Goal: Task Accomplishment & Management: Use online tool/utility

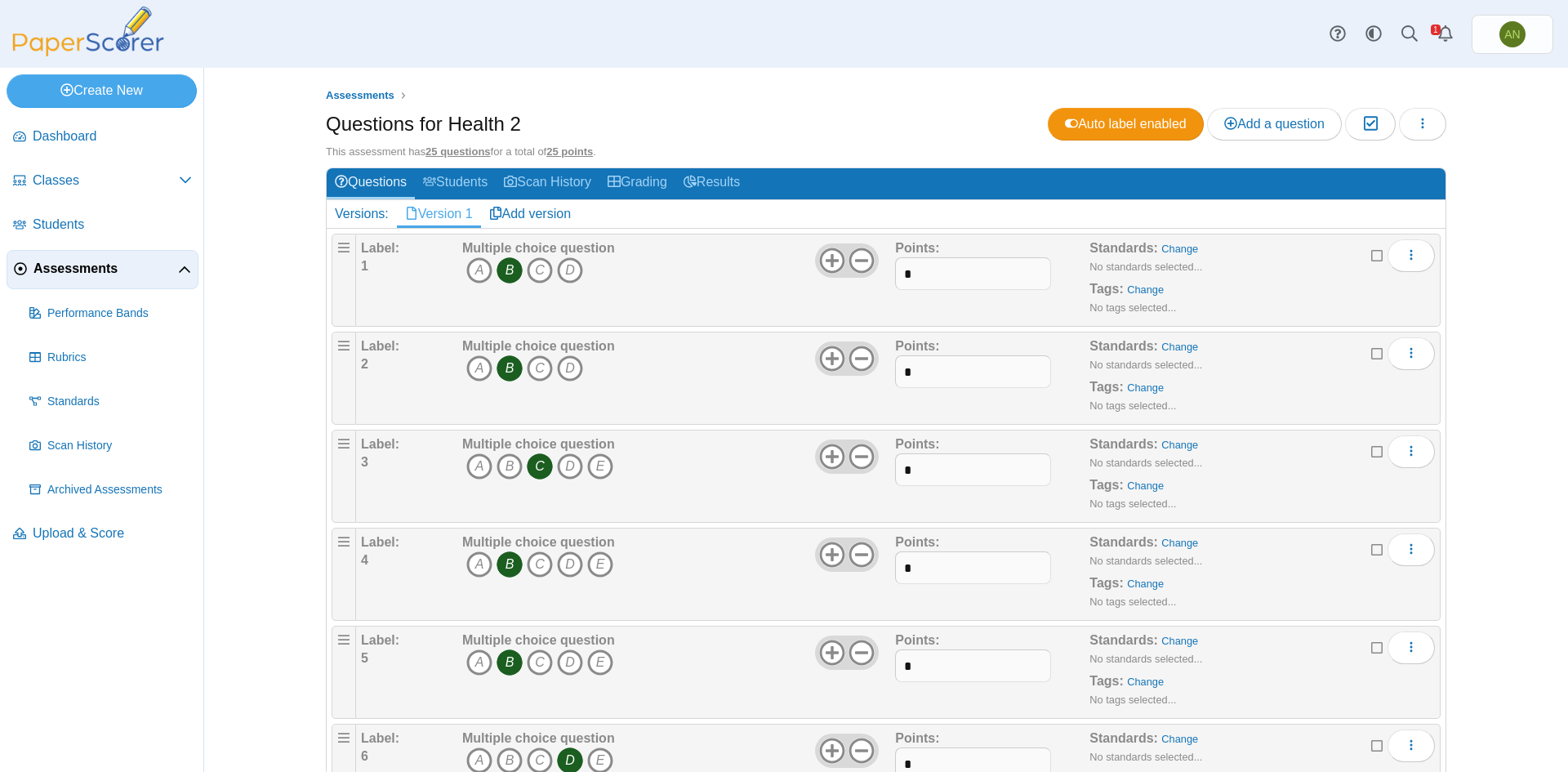
scroll to position [1307, 0]
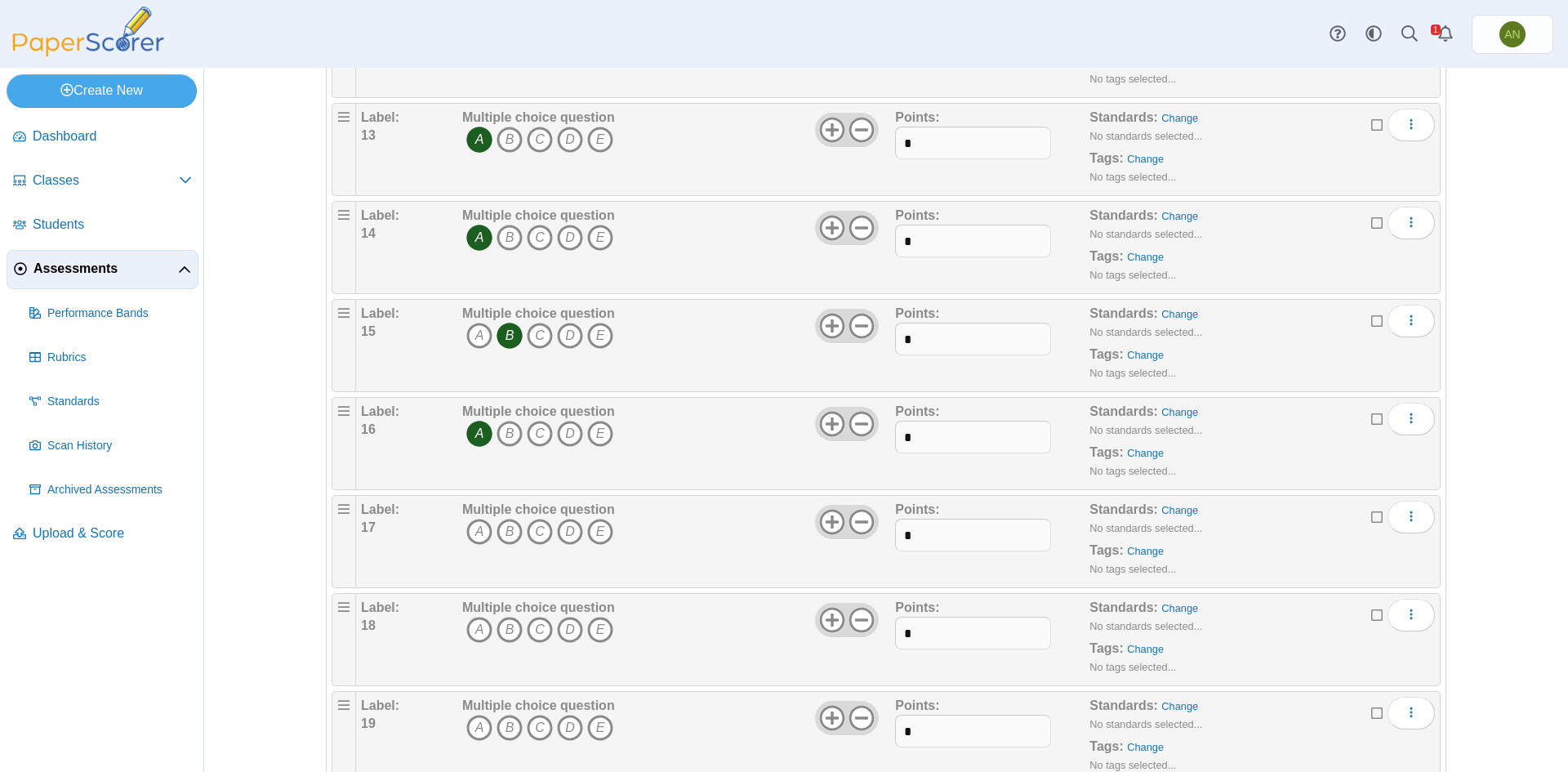
click at [389, 658] on div "Label: 18" at bounding box center [410, 639] width 97 height 81
click at [560, 531] on icon "D" at bounding box center [570, 532] width 26 height 26
click at [282, 649] on div "Assessments Questions for Health 2 Auto label enabled Add a question Moderation…" at bounding box center [886, 419] width 1364 height 704
click at [471, 629] on icon "A" at bounding box center [479, 630] width 26 height 26
click at [535, 674] on div "Multiple choice question A B C D E" at bounding box center [539, 639] width 152 height 81
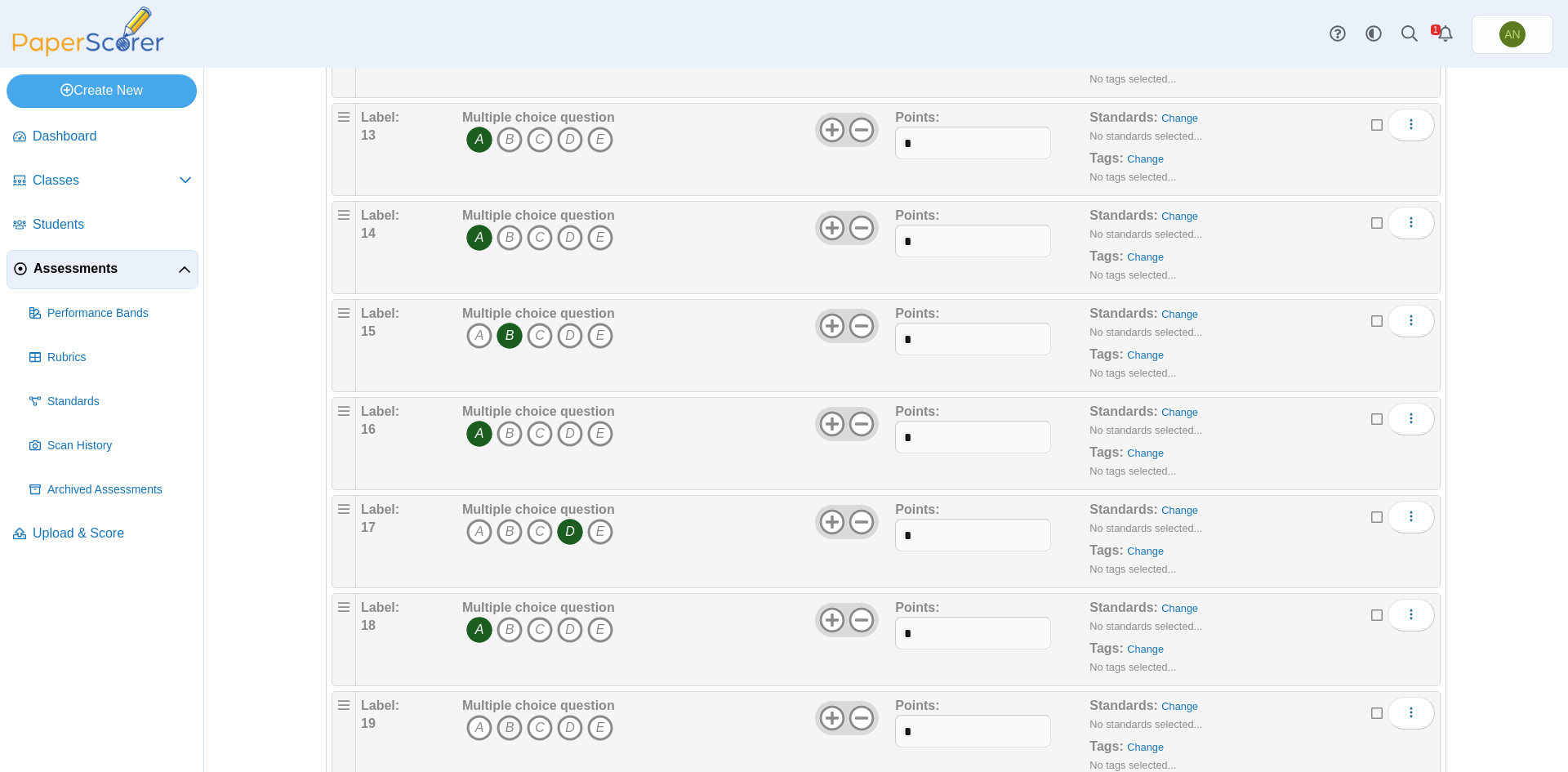
click at [509, 730] on icon "B" at bounding box center [509, 728] width 26 height 26
click at [737, 717] on div "Multiple choice question A B C D E" at bounding box center [677, 737] width 437 height 81
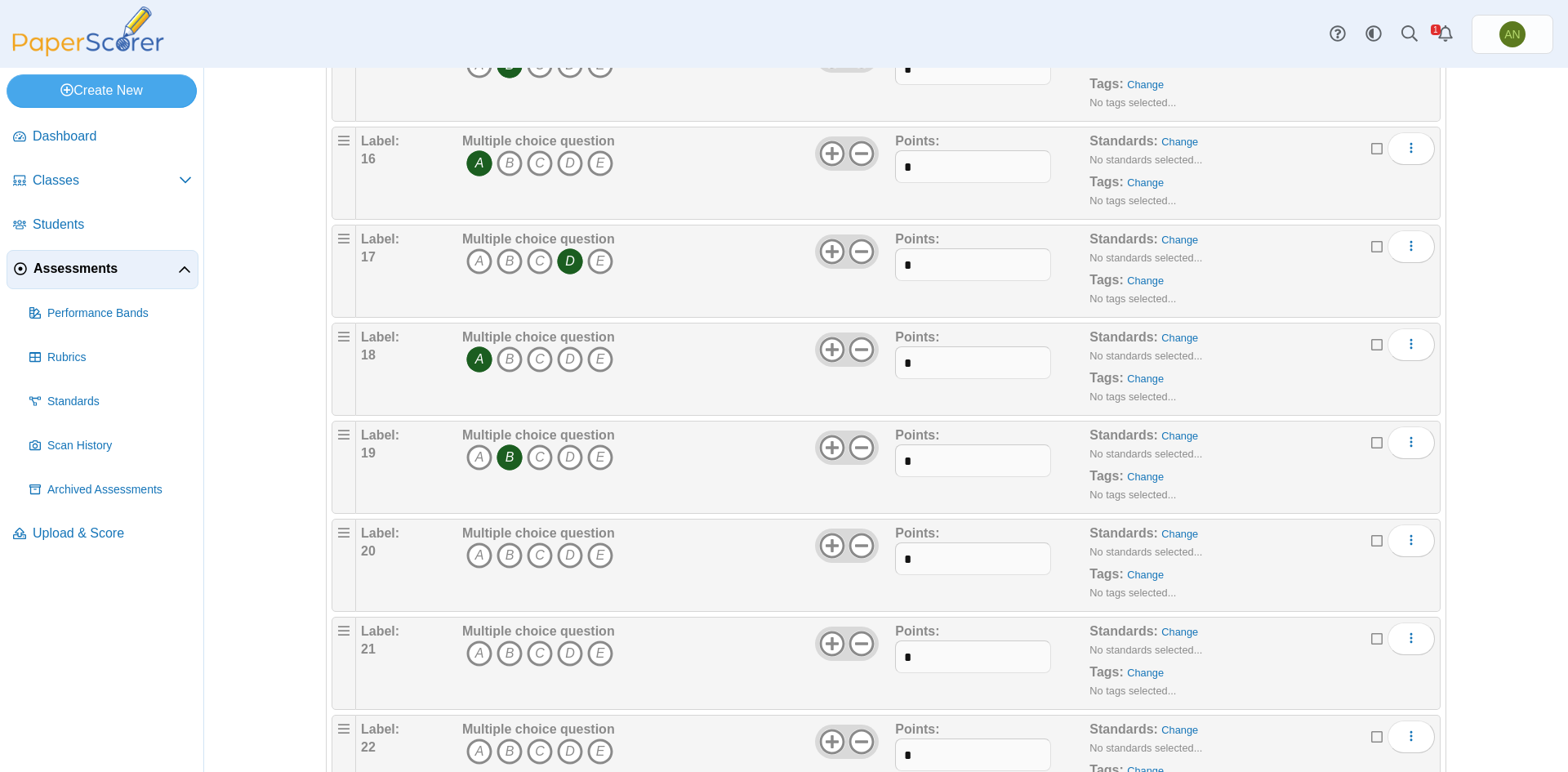
scroll to position [1634, 0]
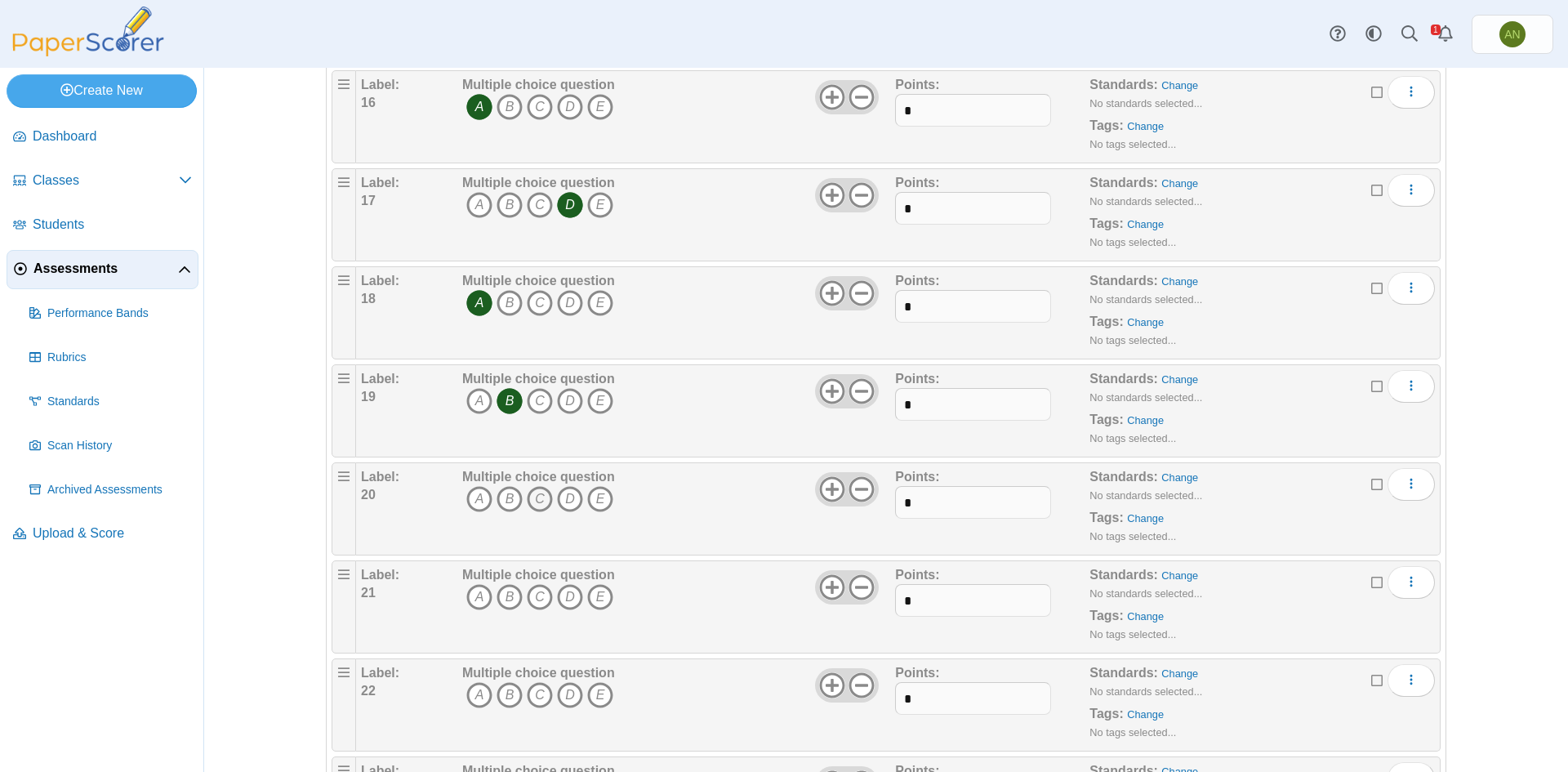
click at [532, 499] on icon "C" at bounding box center [540, 499] width 26 height 26
click at [507, 599] on icon "B" at bounding box center [509, 597] width 26 height 26
click at [476, 691] on icon "A" at bounding box center [479, 695] width 26 height 26
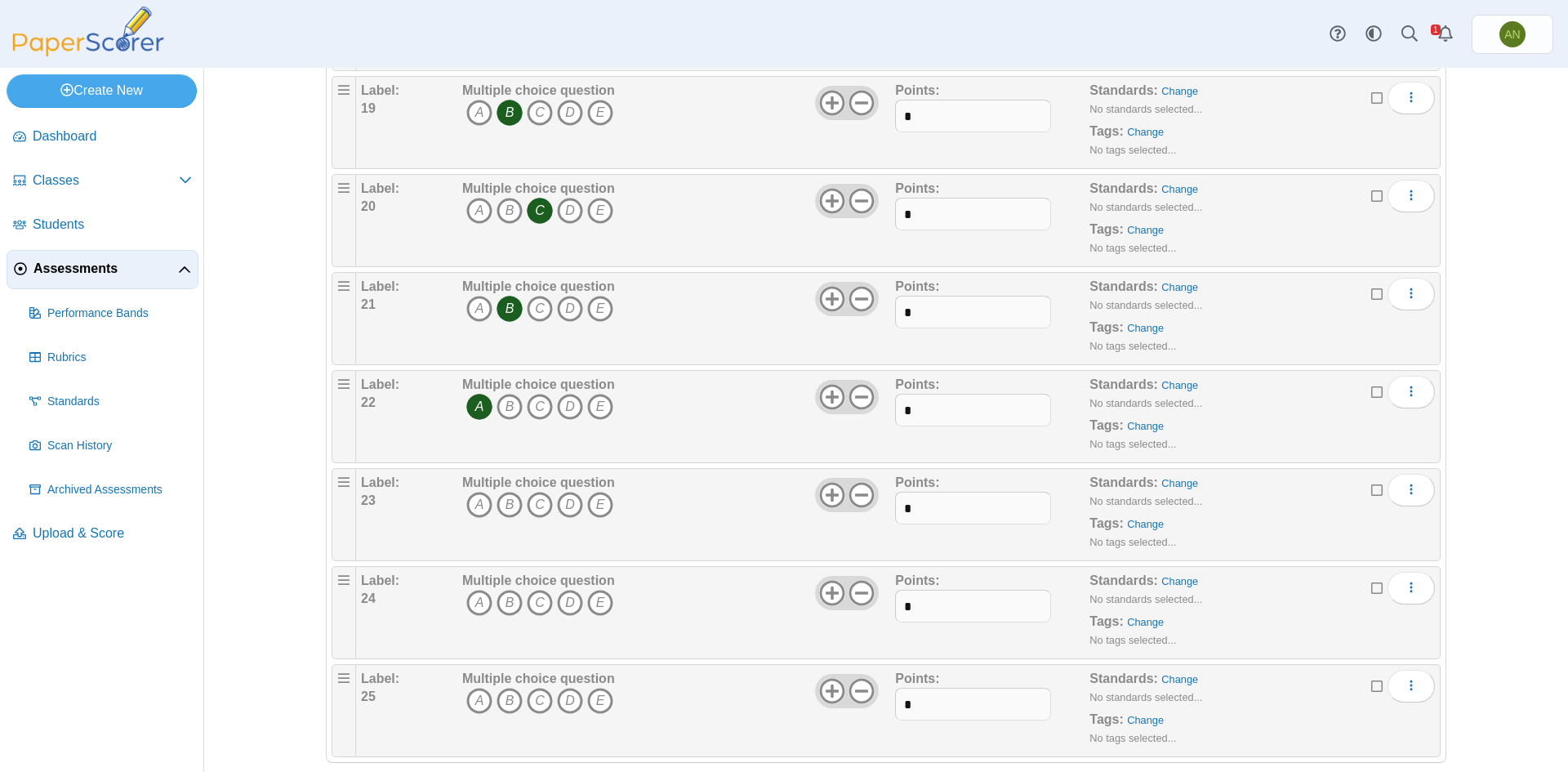
scroll to position [1945, 0]
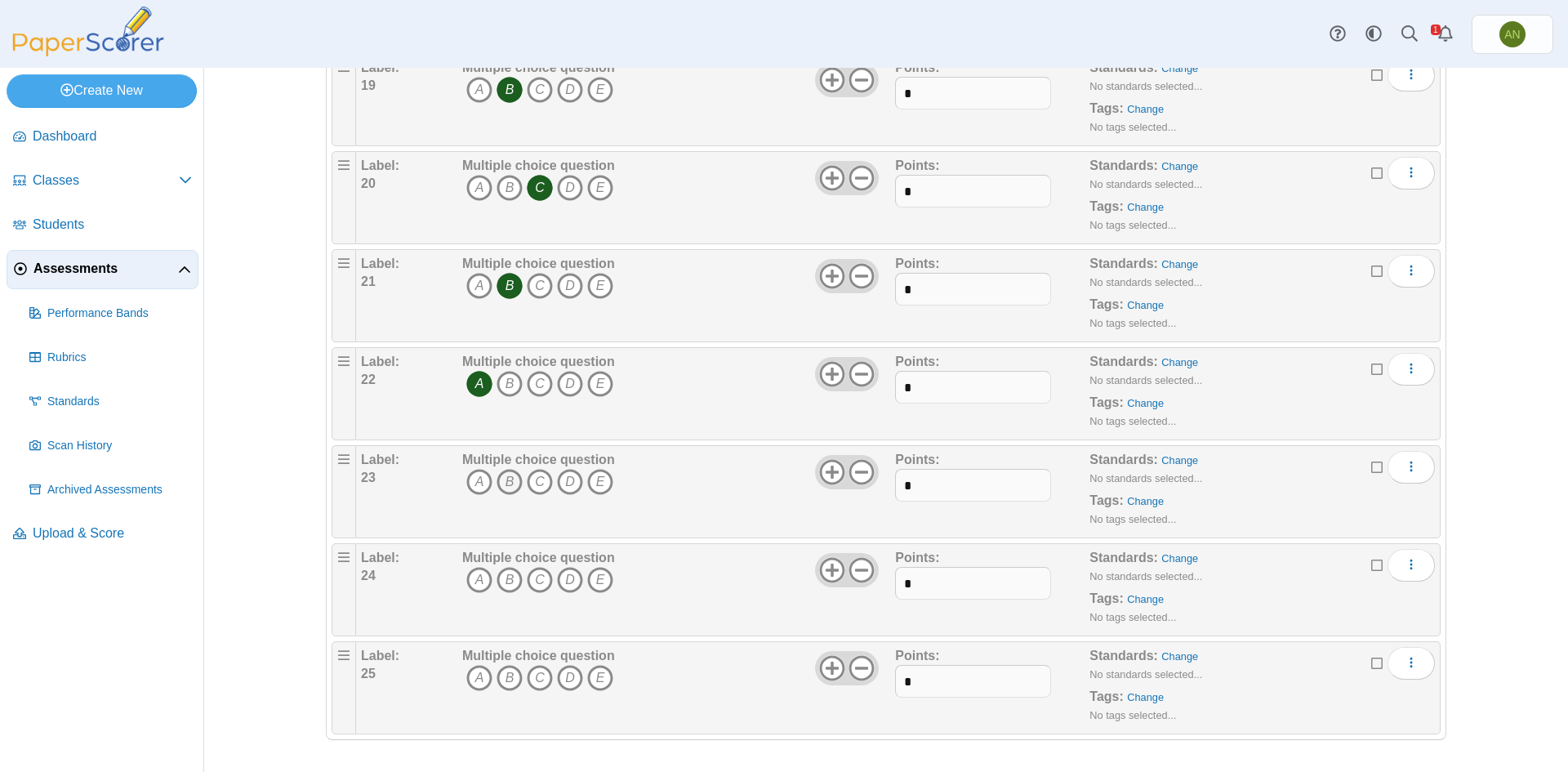
click at [507, 480] on icon "B" at bounding box center [509, 482] width 26 height 26
click at [762, 616] on div "Multiple choice question A B C D E" at bounding box center [677, 590] width 437 height 81
click at [470, 579] on icon "A" at bounding box center [479, 580] width 26 height 26
click at [527, 678] on icon "C" at bounding box center [540, 678] width 26 height 26
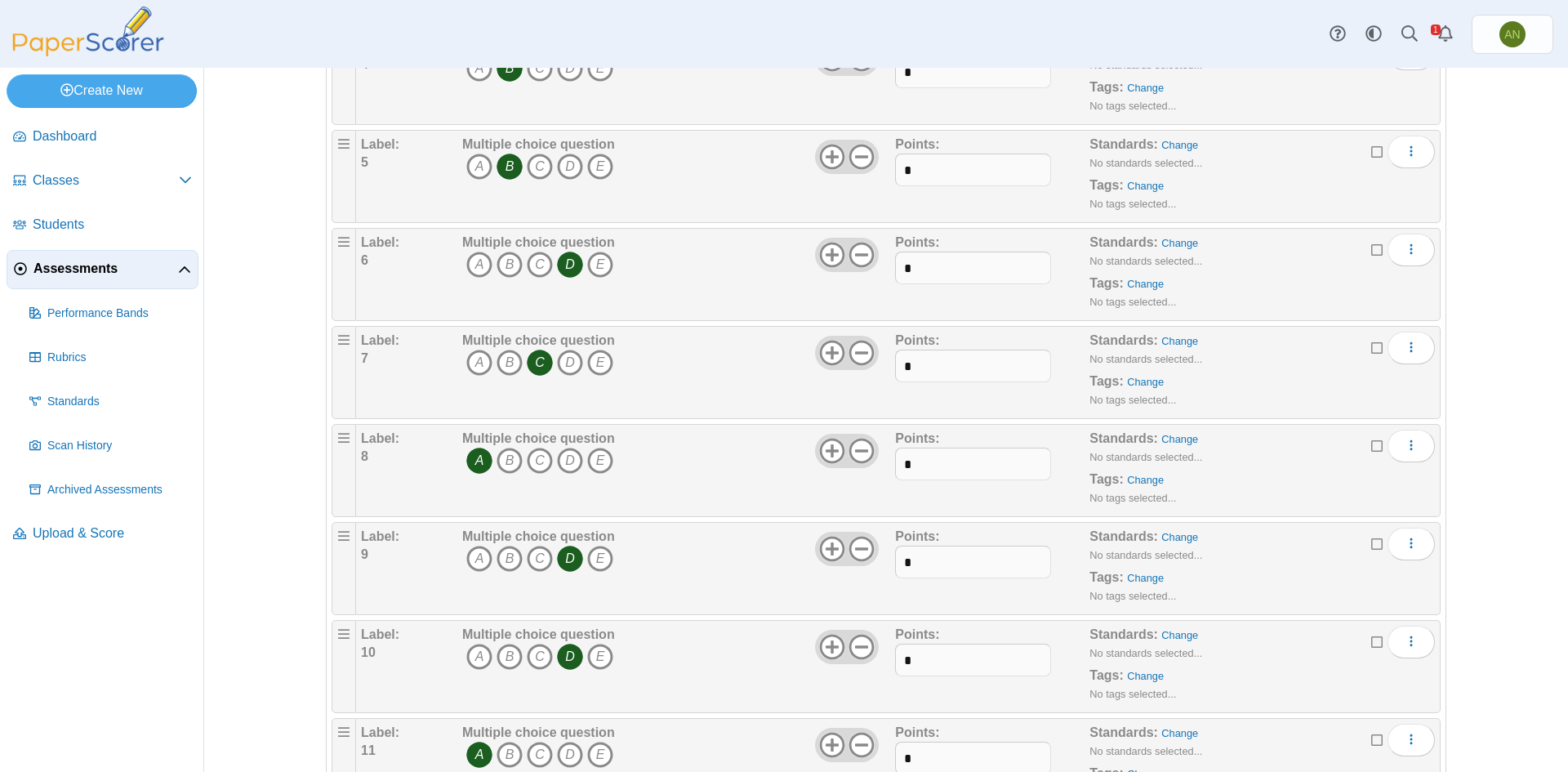
scroll to position [0, 0]
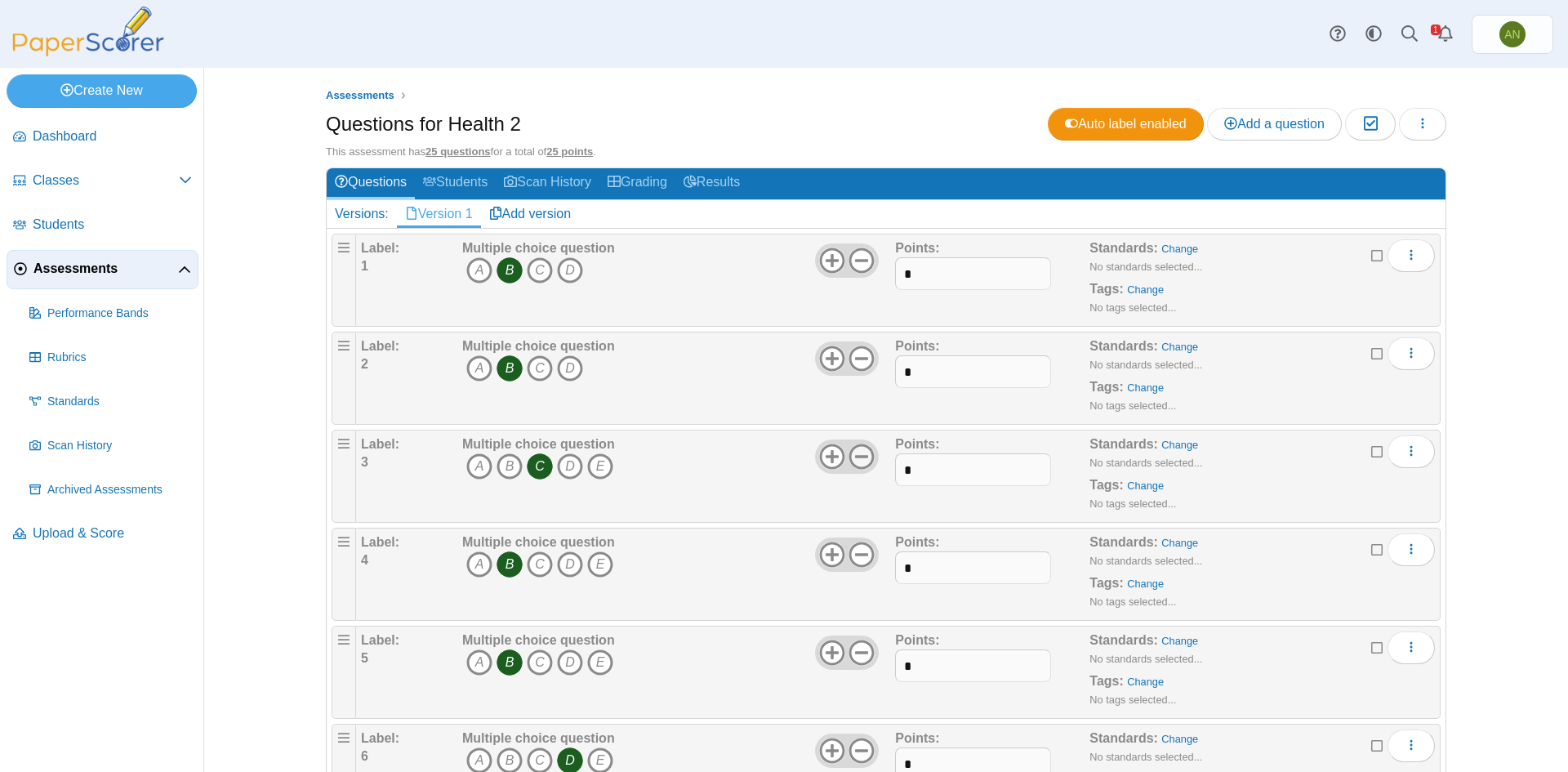
click at [854, 459] on icon at bounding box center [862, 457] width 26 height 26
click at [853, 554] on use at bounding box center [862, 555] width 25 height 25
click at [856, 652] on use at bounding box center [862, 652] width 25 height 25
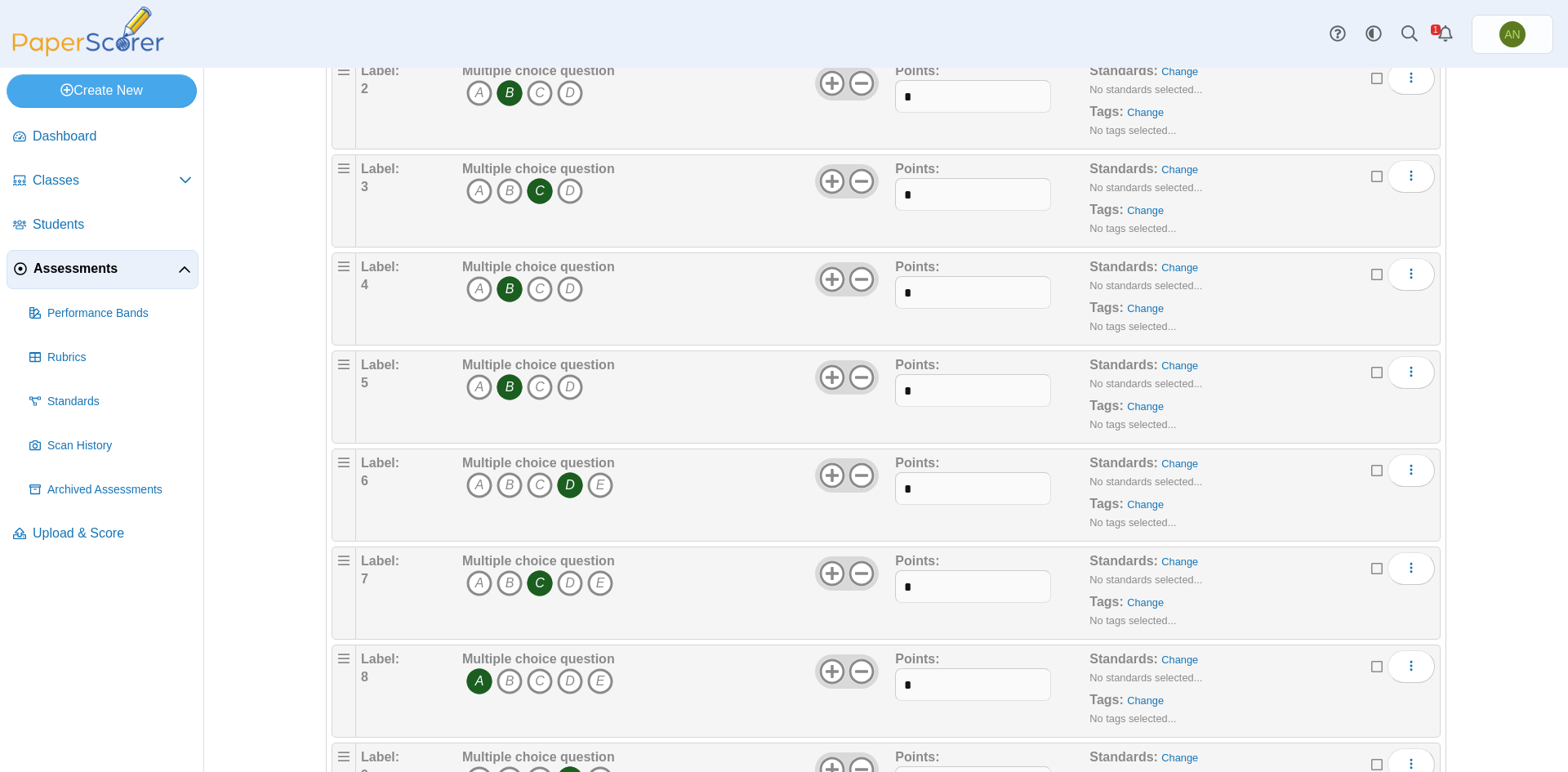
scroll to position [327, 0]
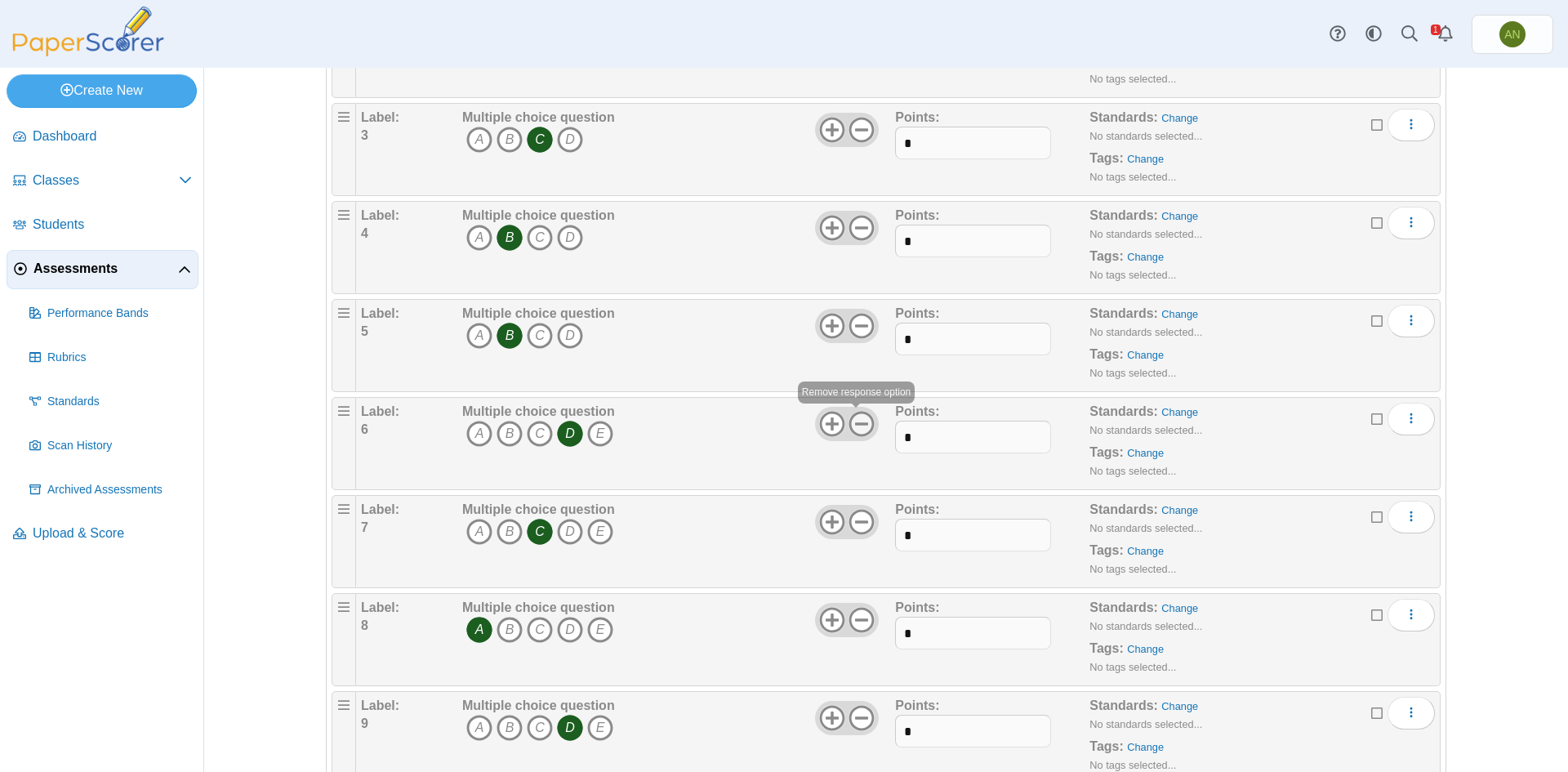
click at [857, 430] on icon at bounding box center [862, 424] width 26 height 26
click at [858, 529] on icon at bounding box center [862, 522] width 26 height 26
click at [863, 616] on icon at bounding box center [862, 620] width 26 height 26
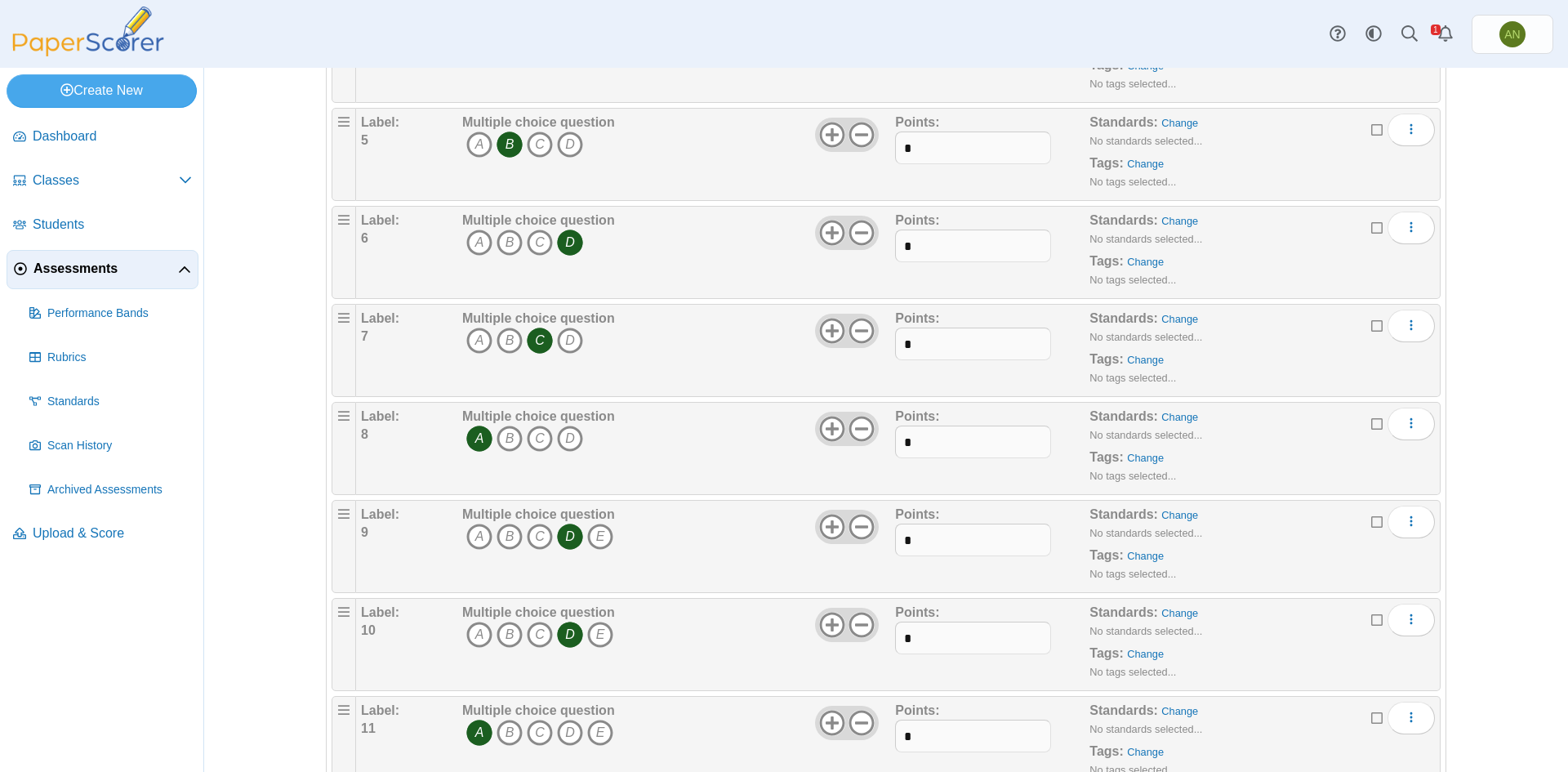
scroll to position [572, 0]
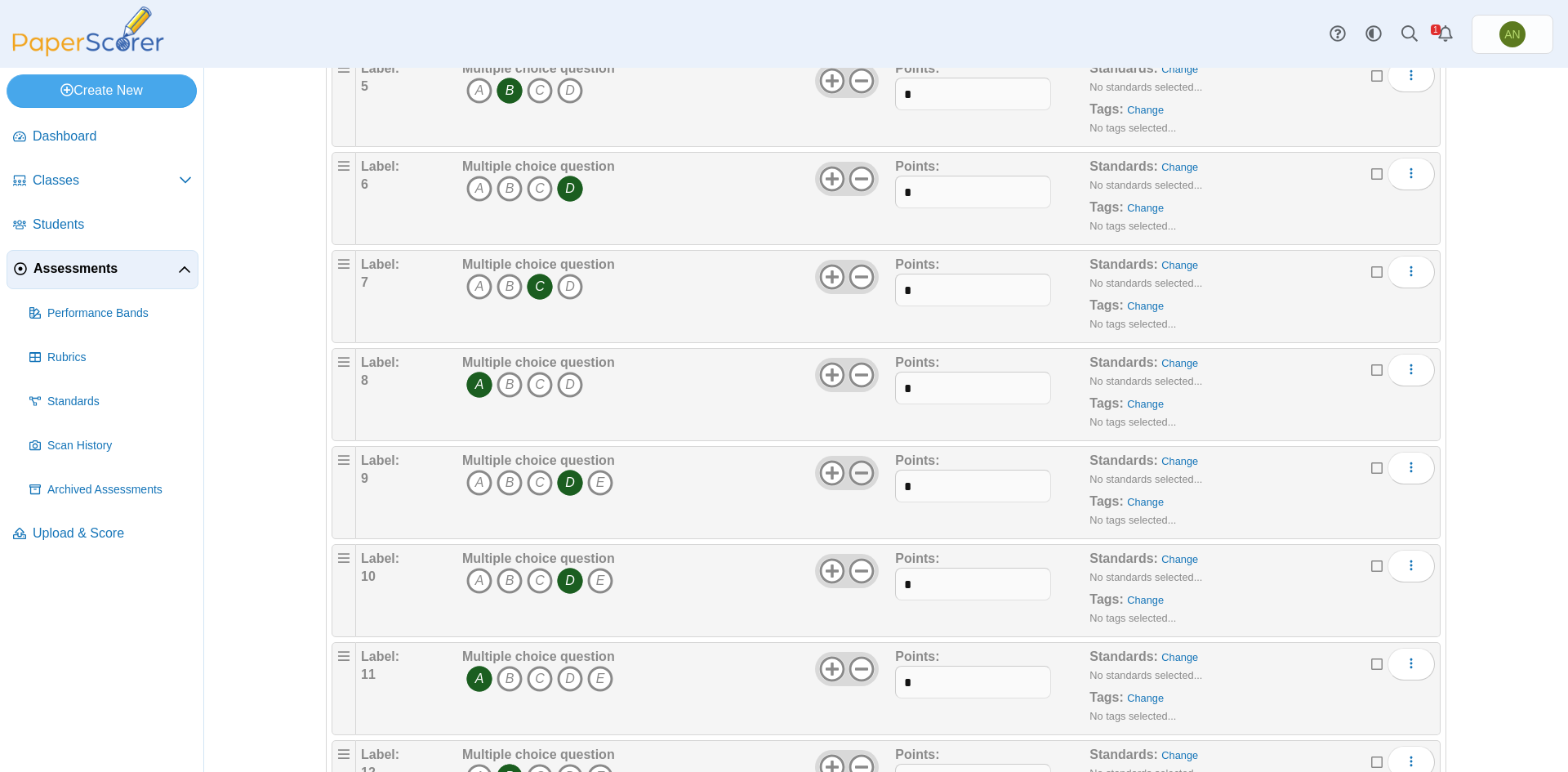
click at [853, 474] on icon at bounding box center [862, 473] width 26 height 26
click at [859, 573] on icon at bounding box center [862, 571] width 26 height 26
click at [854, 666] on icon at bounding box center [862, 669] width 26 height 26
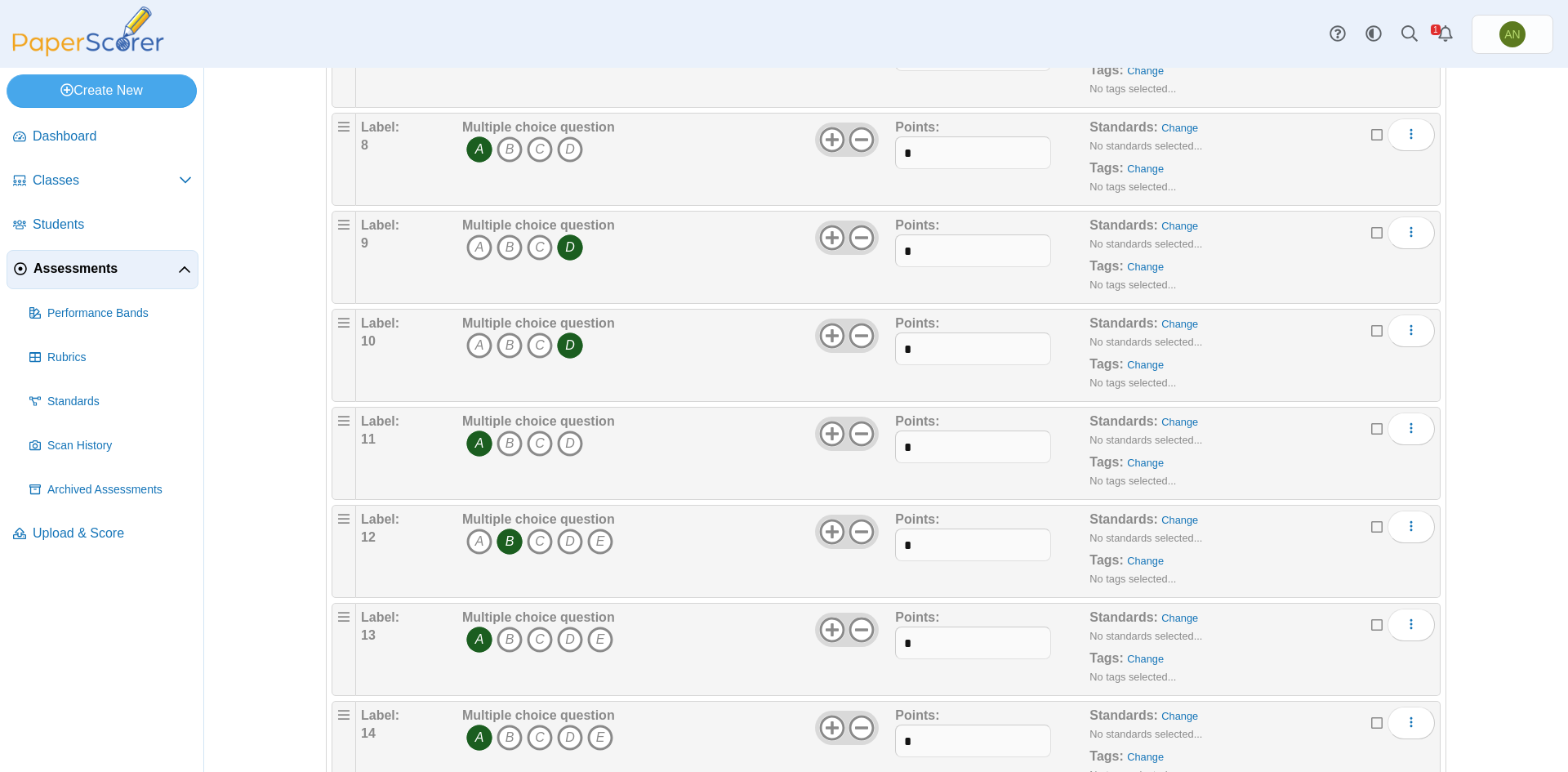
scroll to position [817, 0]
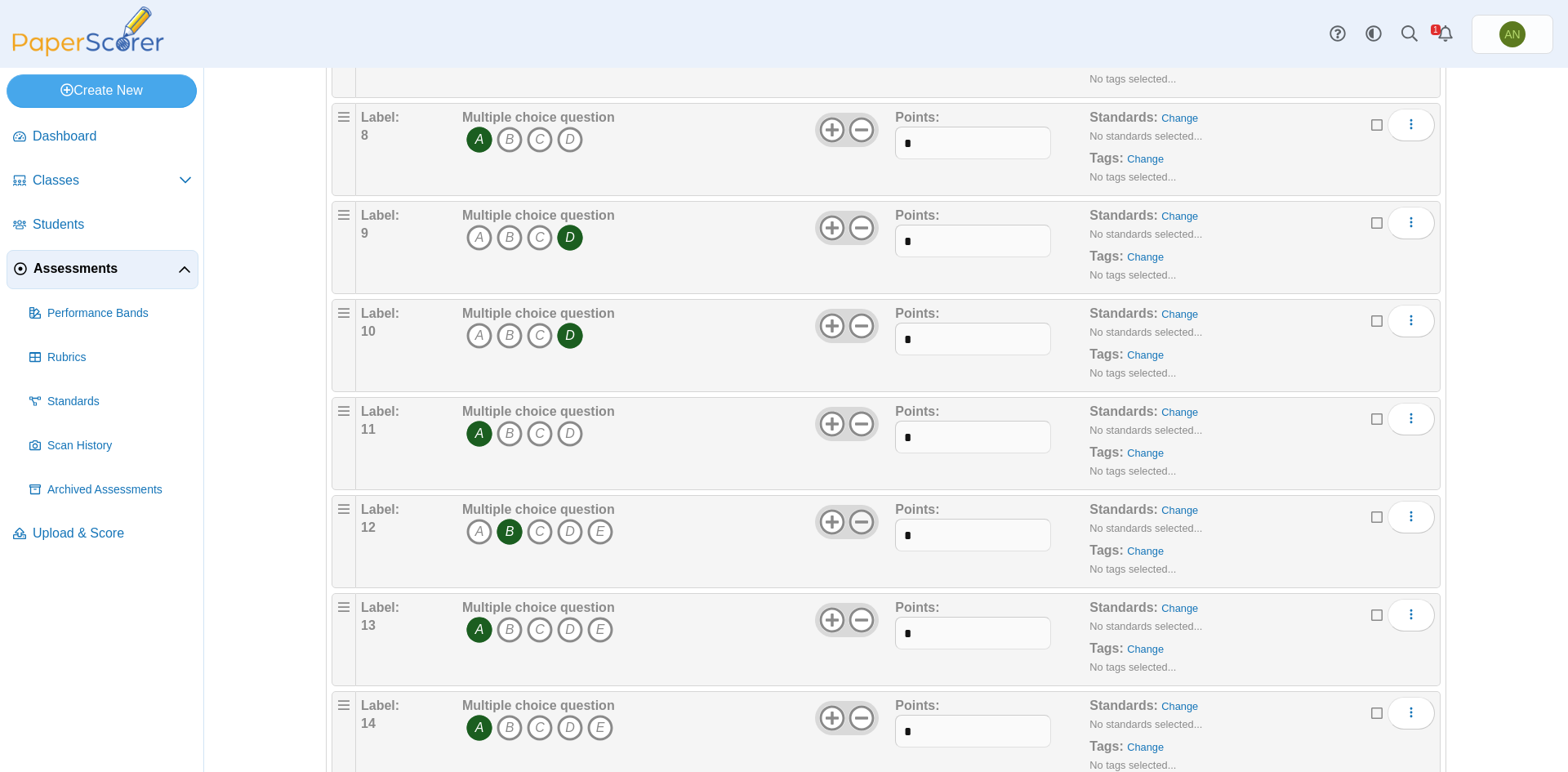
click at [852, 522] on use at bounding box center [862, 522] width 25 height 25
click at [853, 625] on icon at bounding box center [862, 620] width 26 height 26
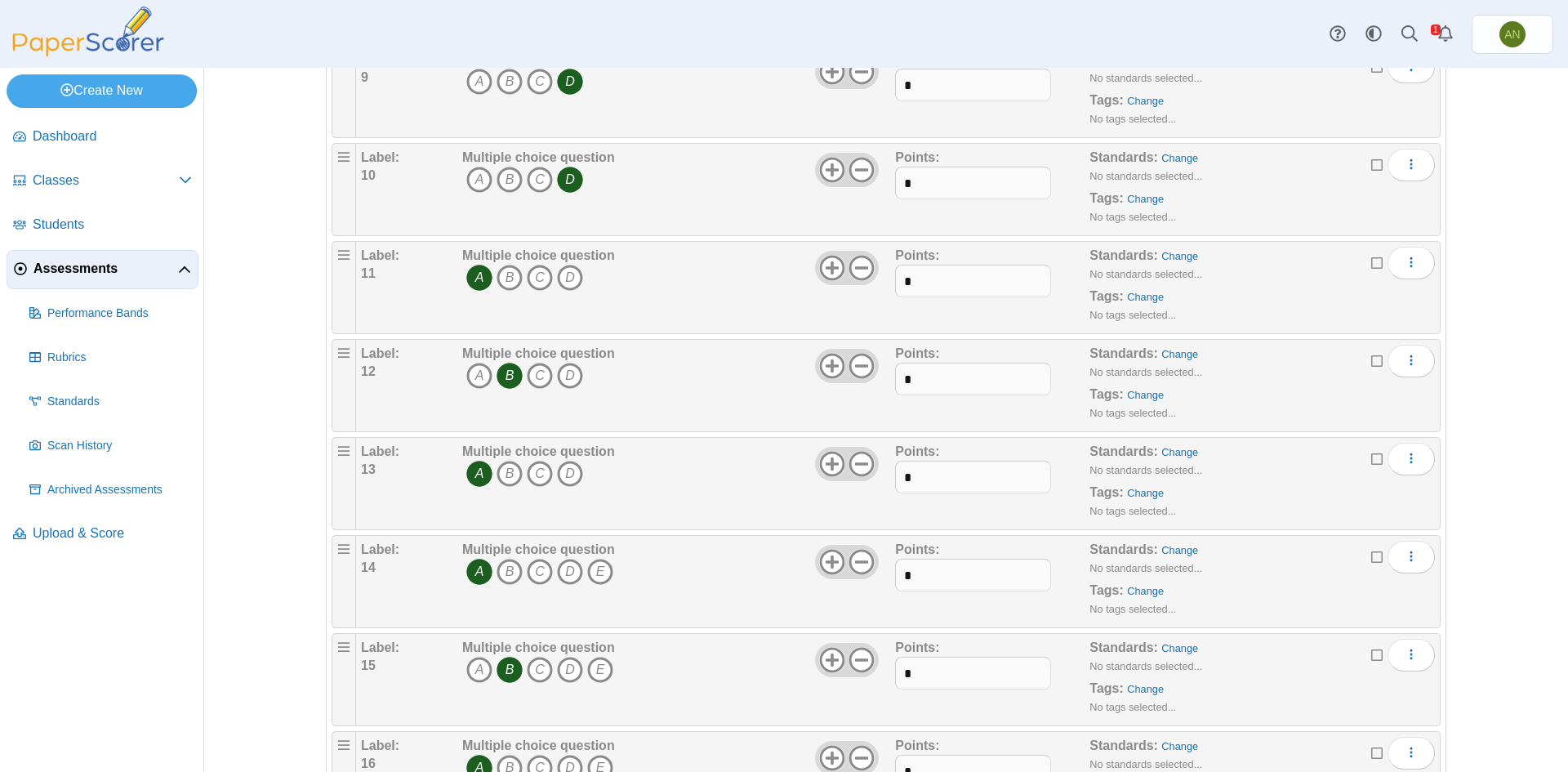
scroll to position [981, 0]
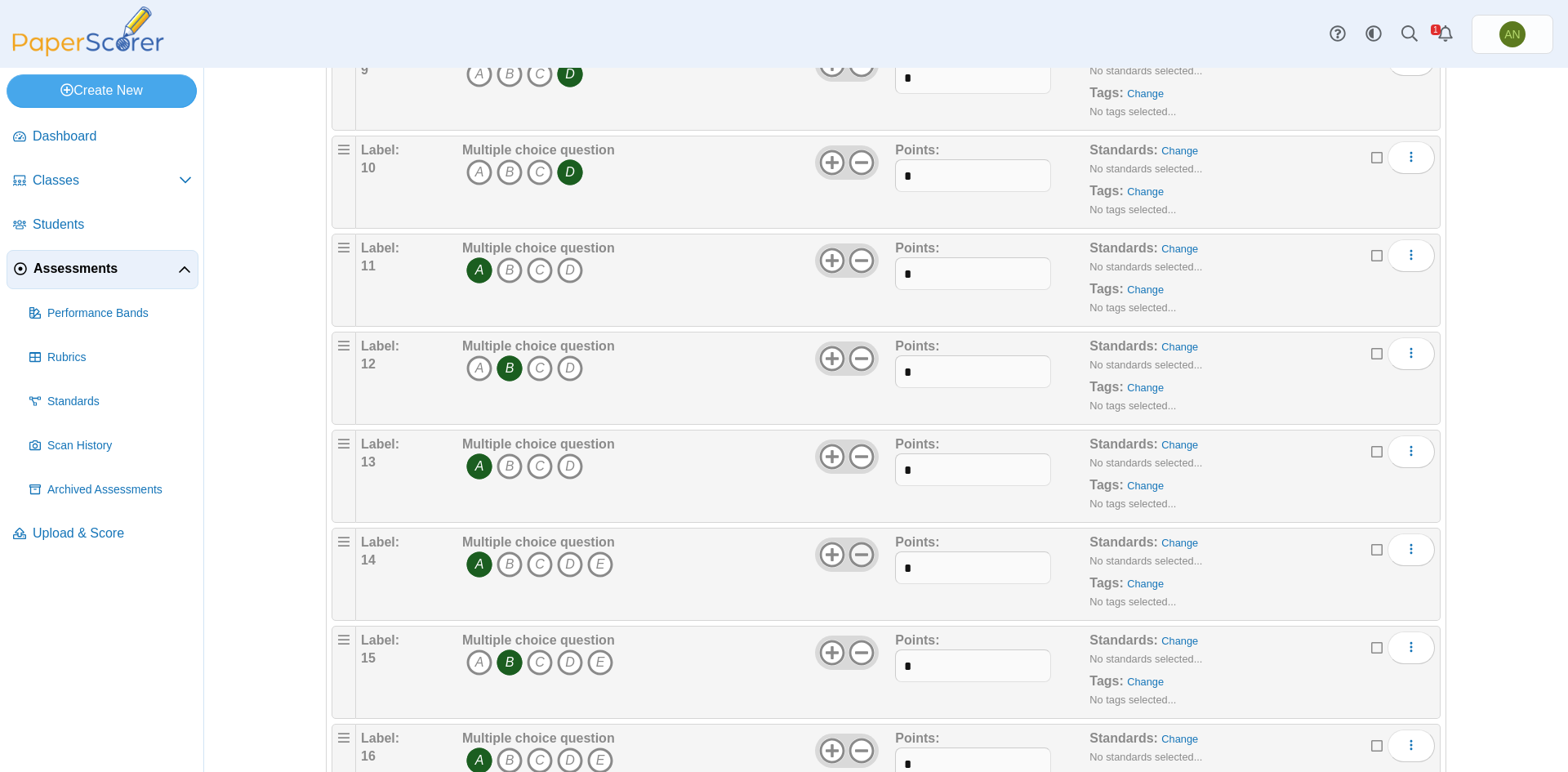
click at [860, 550] on icon at bounding box center [862, 555] width 26 height 26
click at [863, 656] on icon at bounding box center [862, 652] width 26 height 26
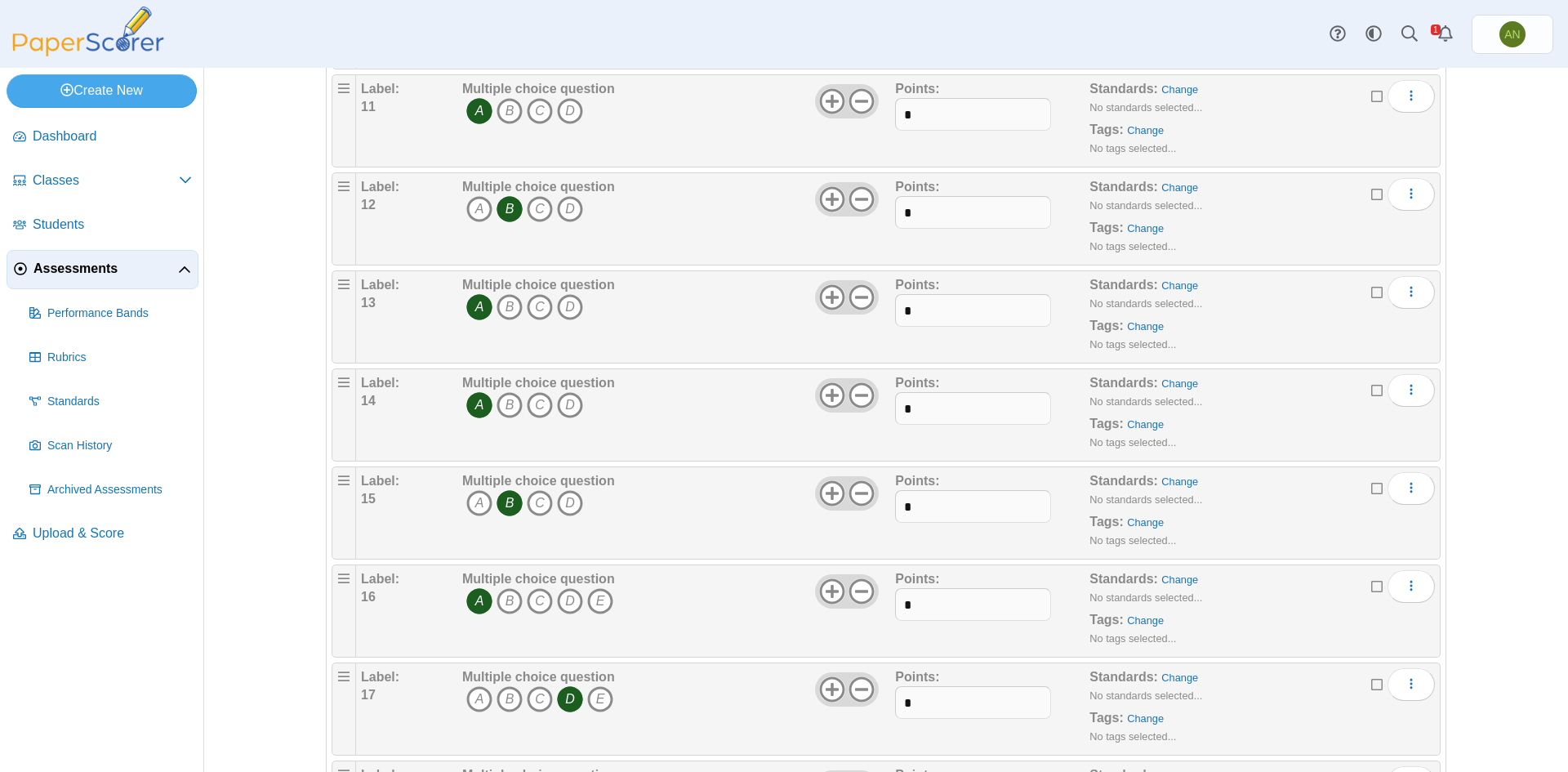
scroll to position [1144, 0]
click at [860, 591] on icon at bounding box center [862, 587] width 26 height 26
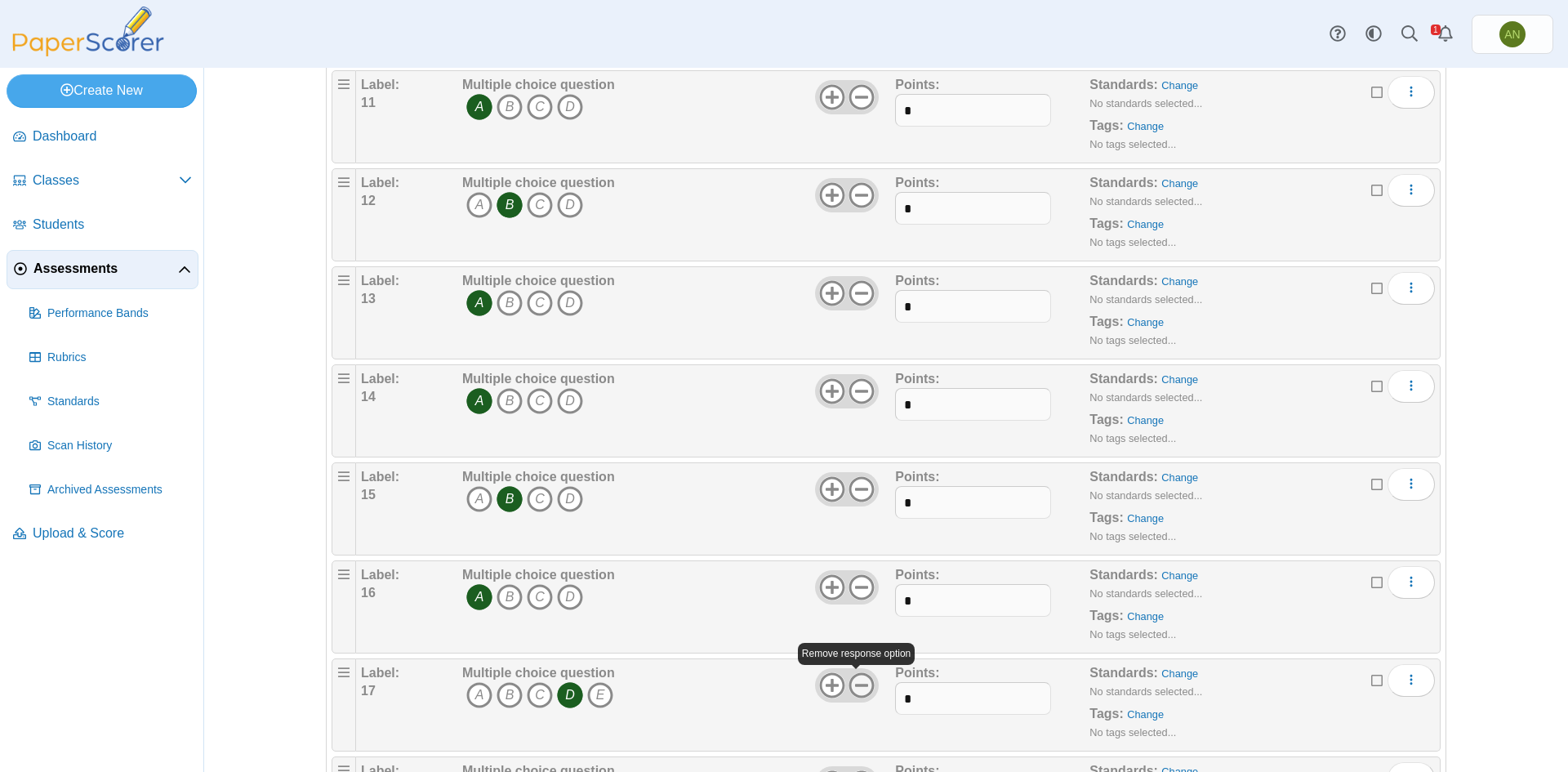
click at [861, 692] on icon at bounding box center [862, 685] width 26 height 26
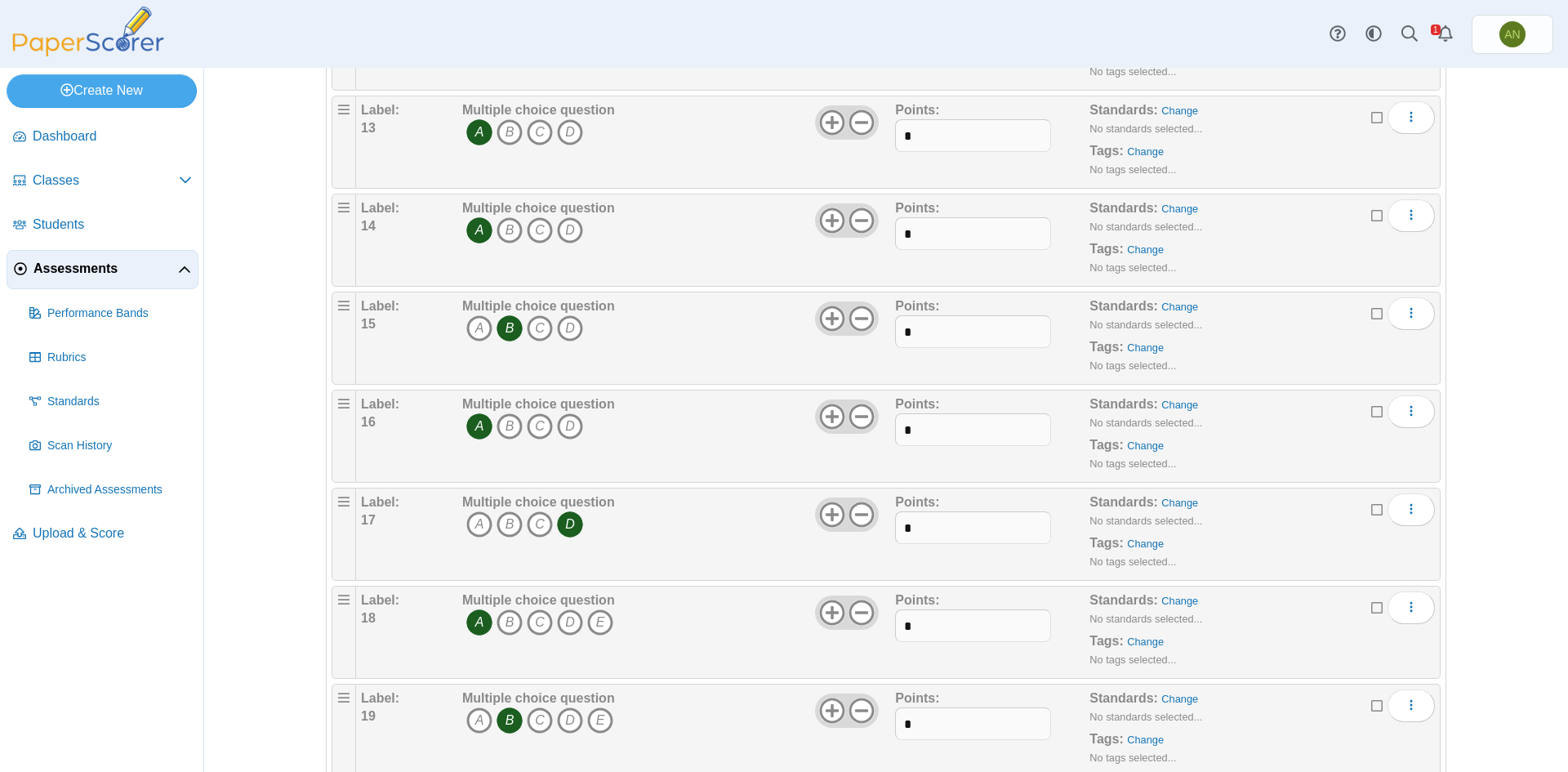
scroll to position [1389, 0]
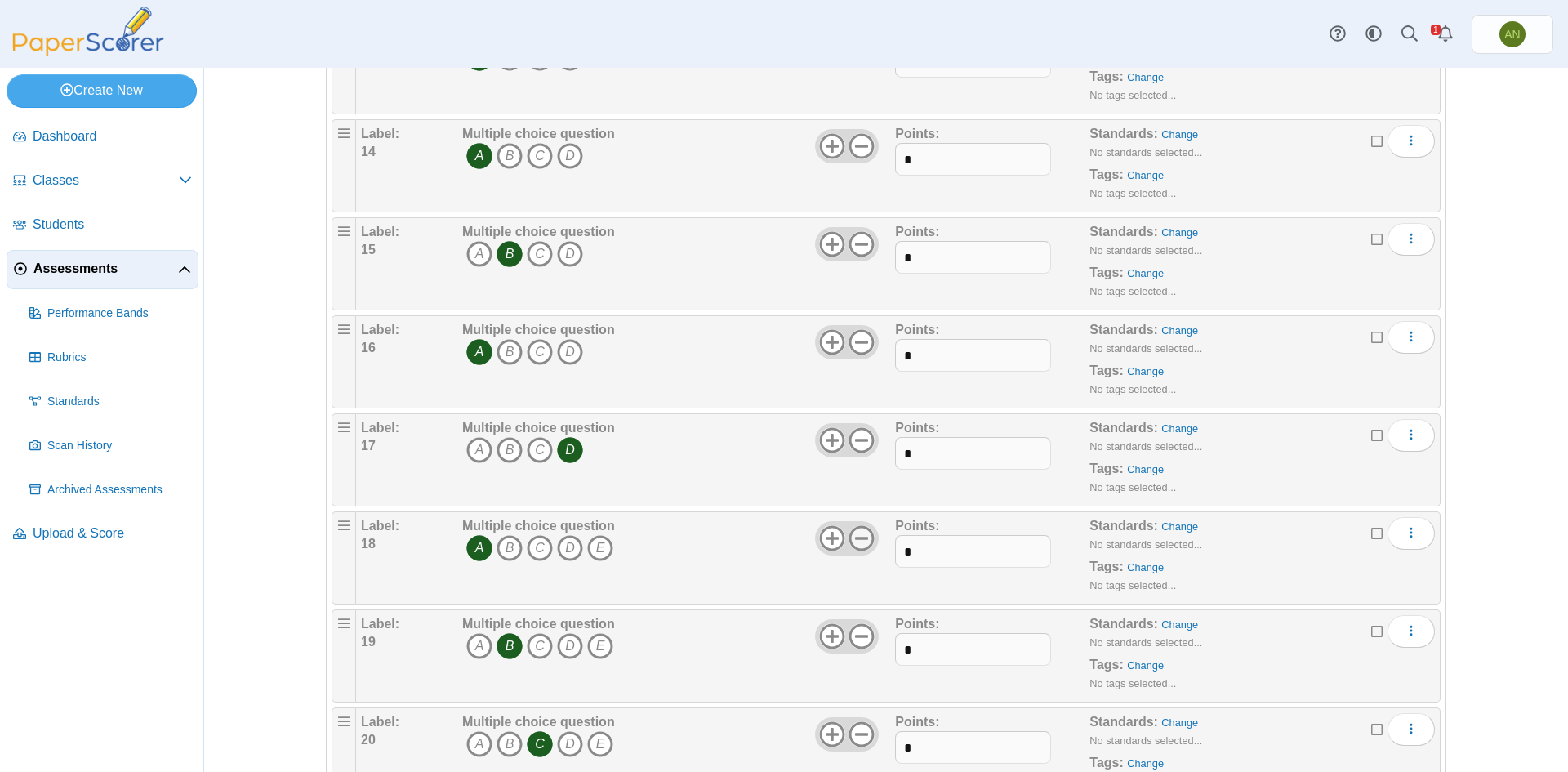
click at [855, 545] on icon at bounding box center [862, 538] width 26 height 26
click at [859, 639] on icon at bounding box center [862, 636] width 26 height 26
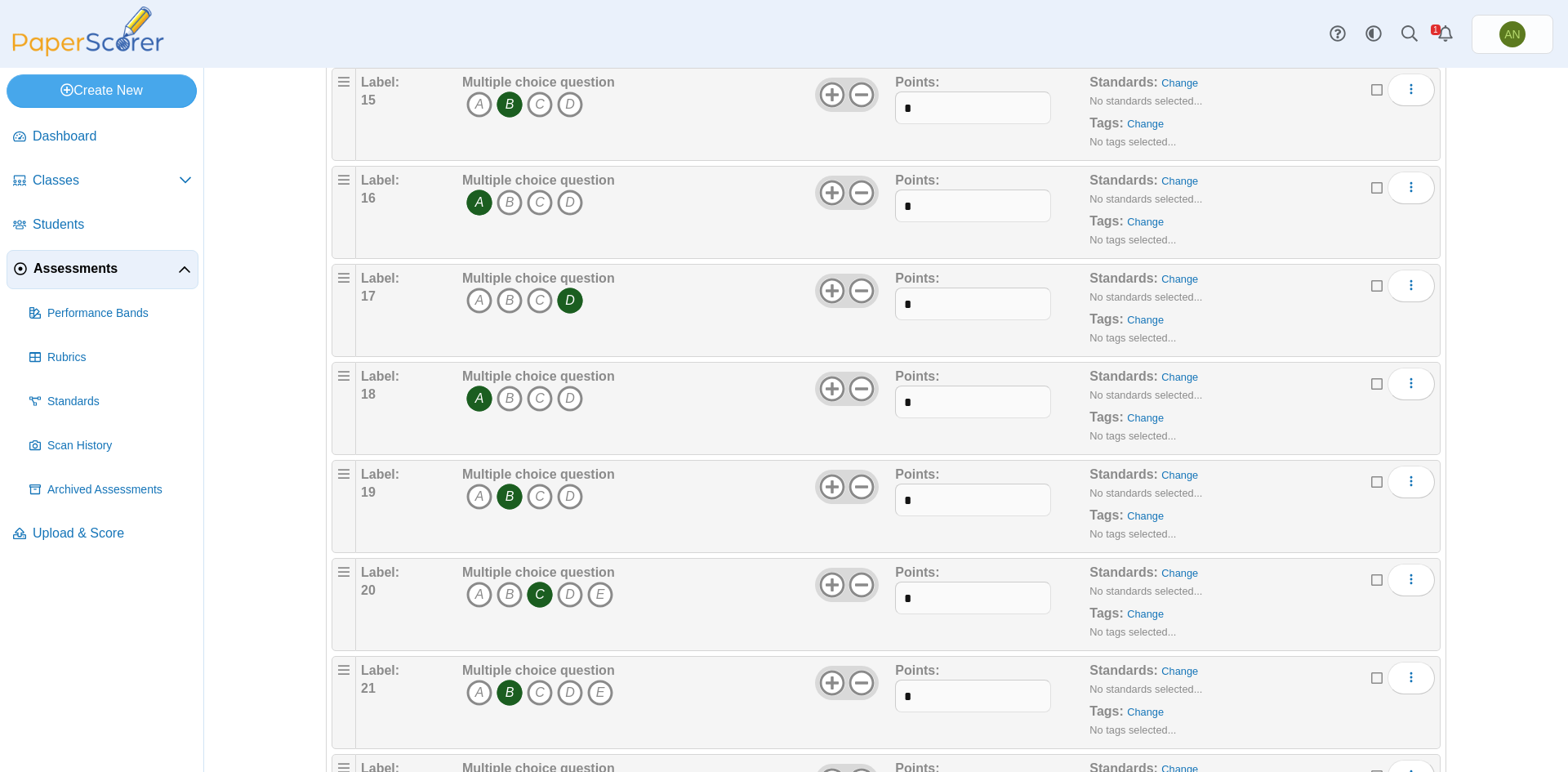
scroll to position [1553, 0]
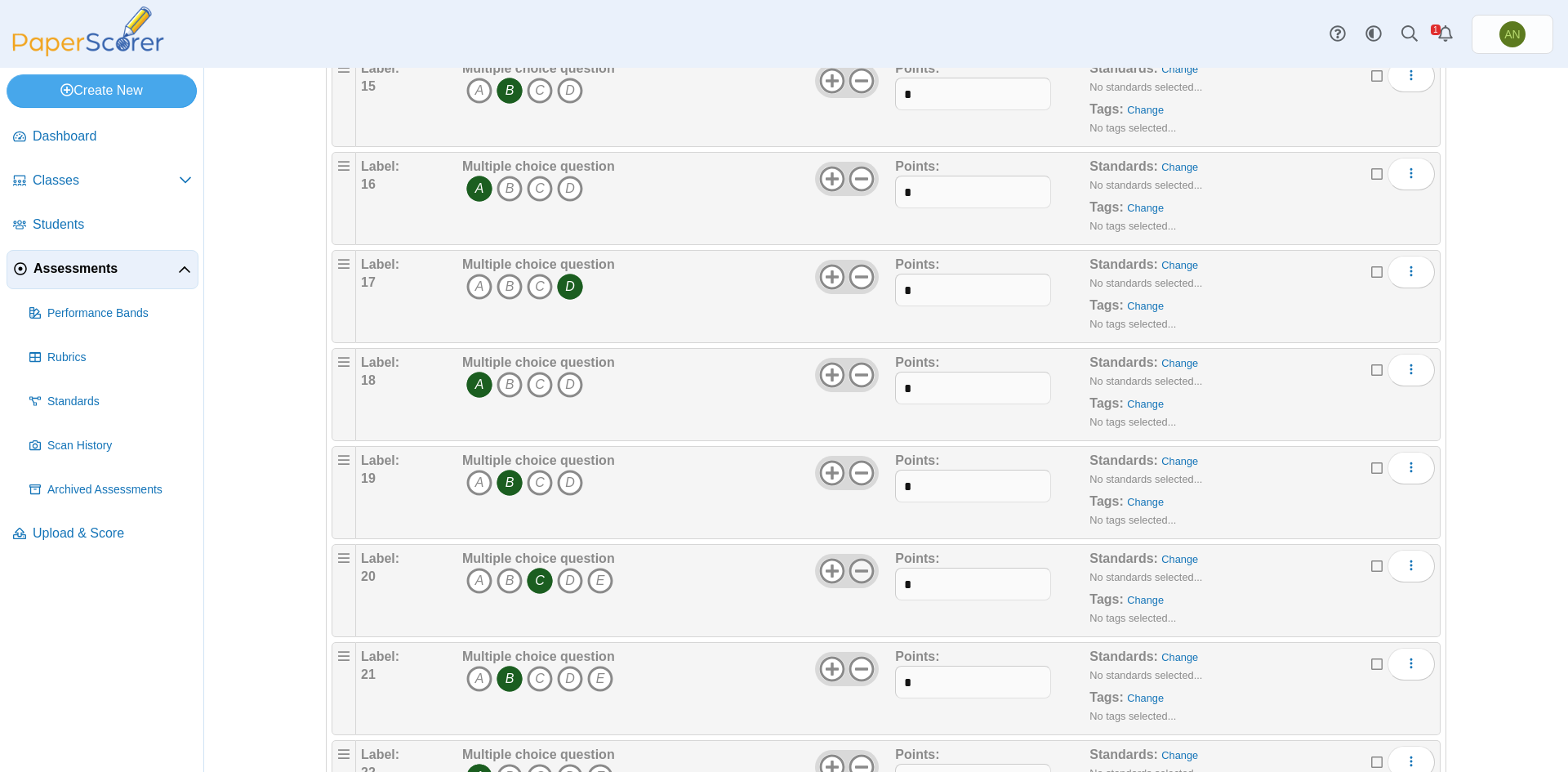
click at [858, 577] on icon at bounding box center [862, 571] width 26 height 26
click at [862, 670] on icon at bounding box center [862, 669] width 26 height 26
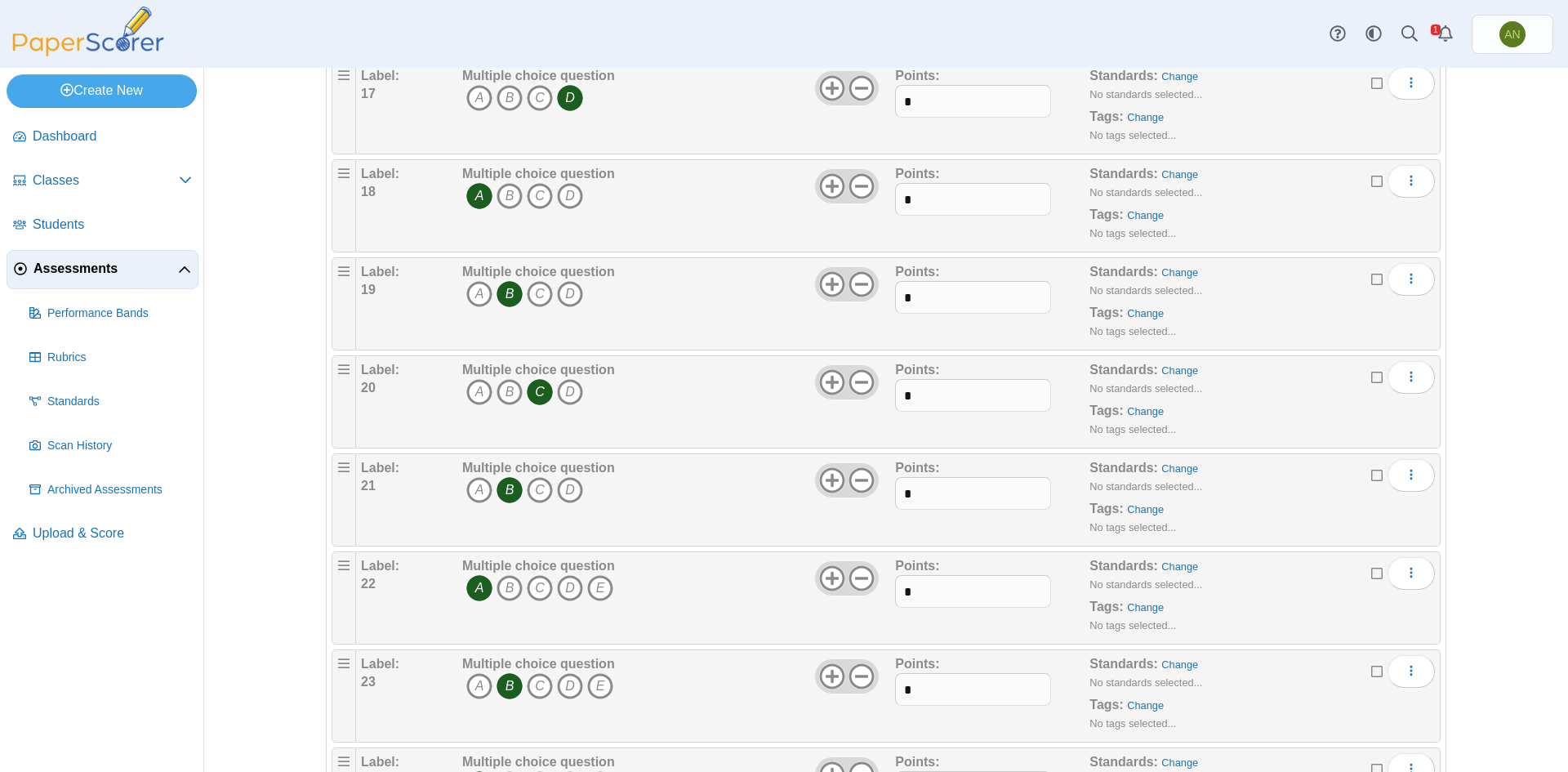
scroll to position [1798, 0]
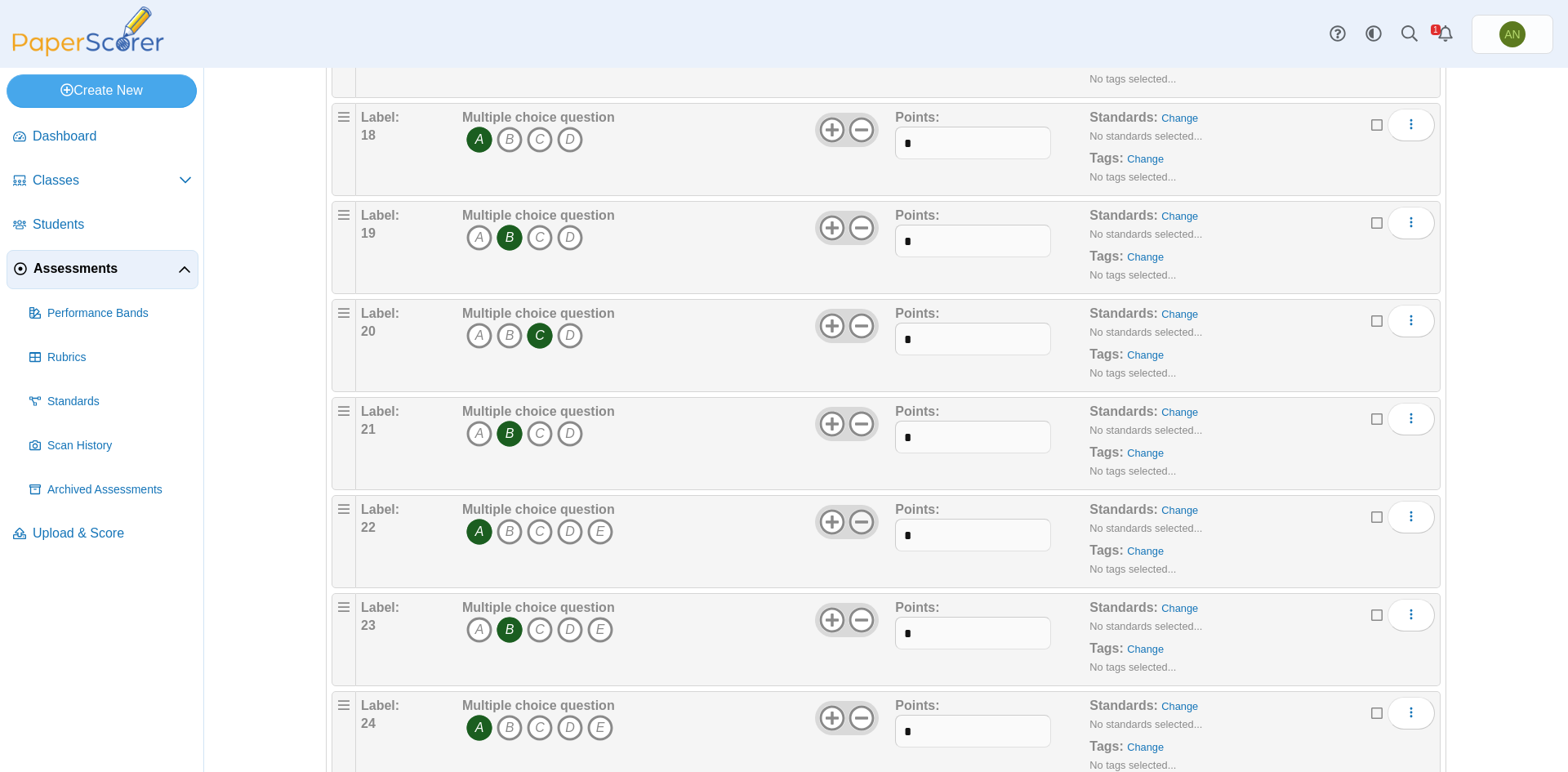
click at [856, 530] on icon at bounding box center [862, 522] width 26 height 26
click at [857, 620] on use at bounding box center [862, 620] width 25 height 25
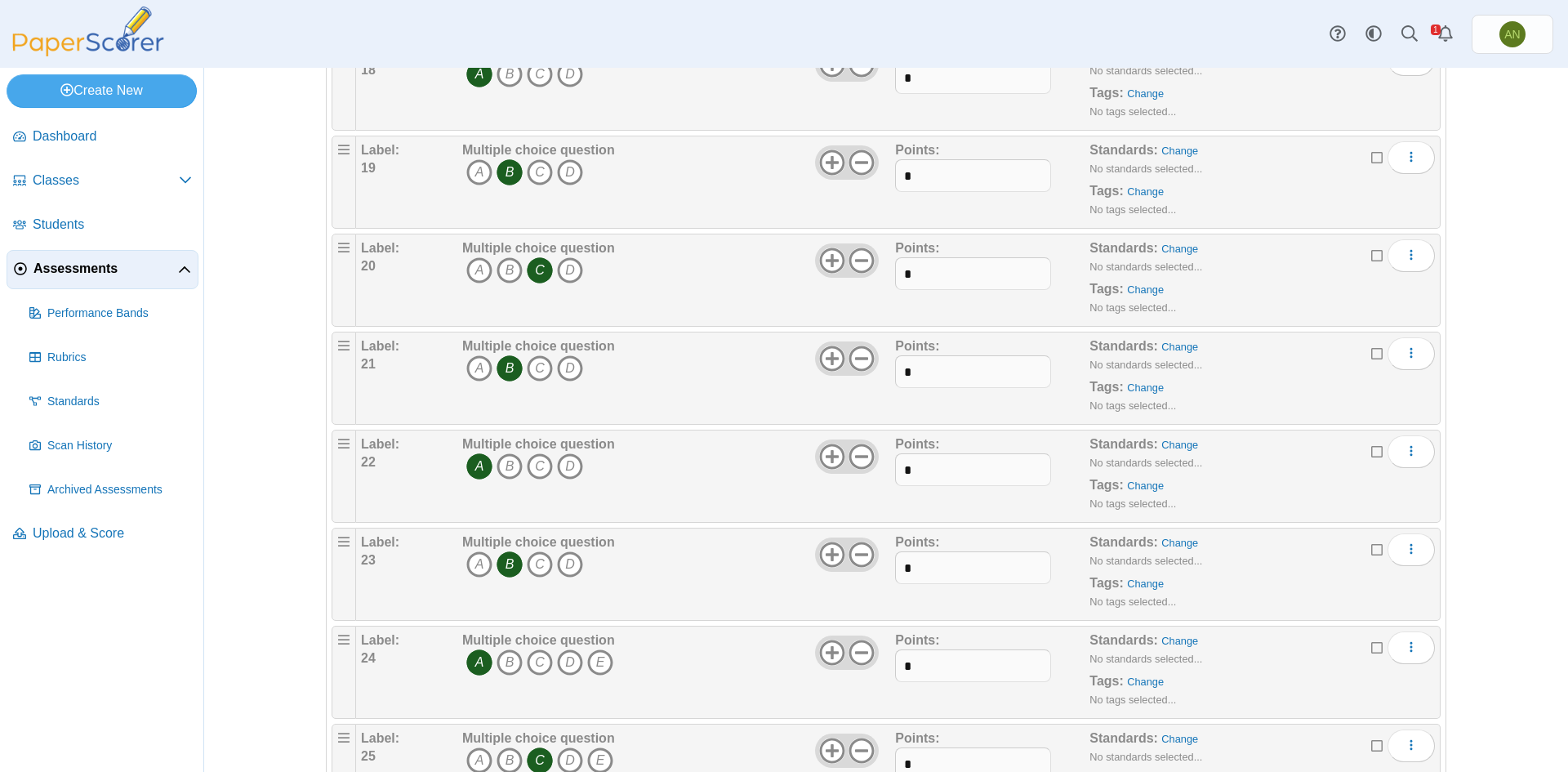
scroll to position [1945, 0]
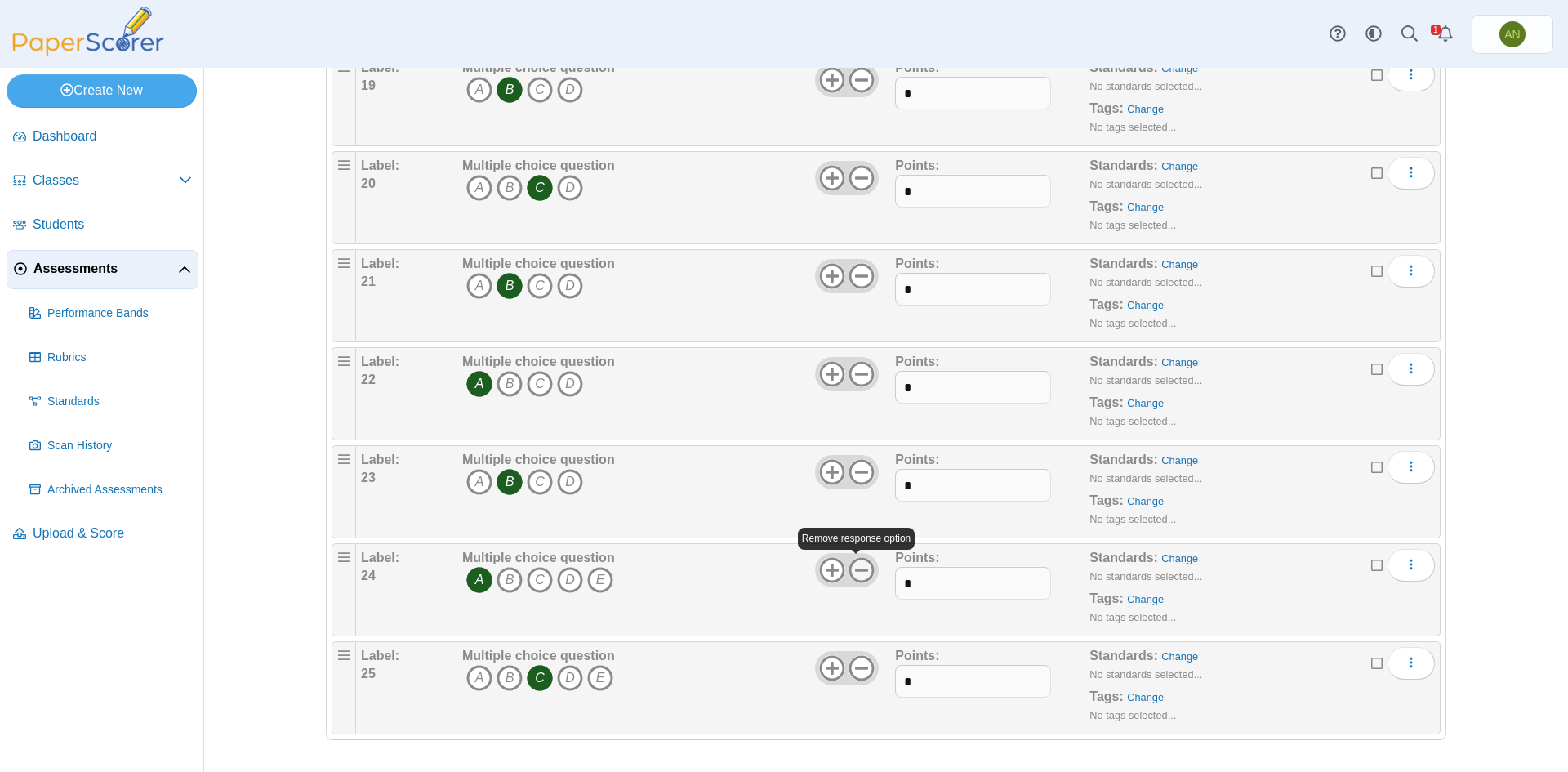
click at [857, 572] on icon at bounding box center [862, 570] width 26 height 26
click at [861, 662] on icon at bounding box center [862, 668] width 26 height 26
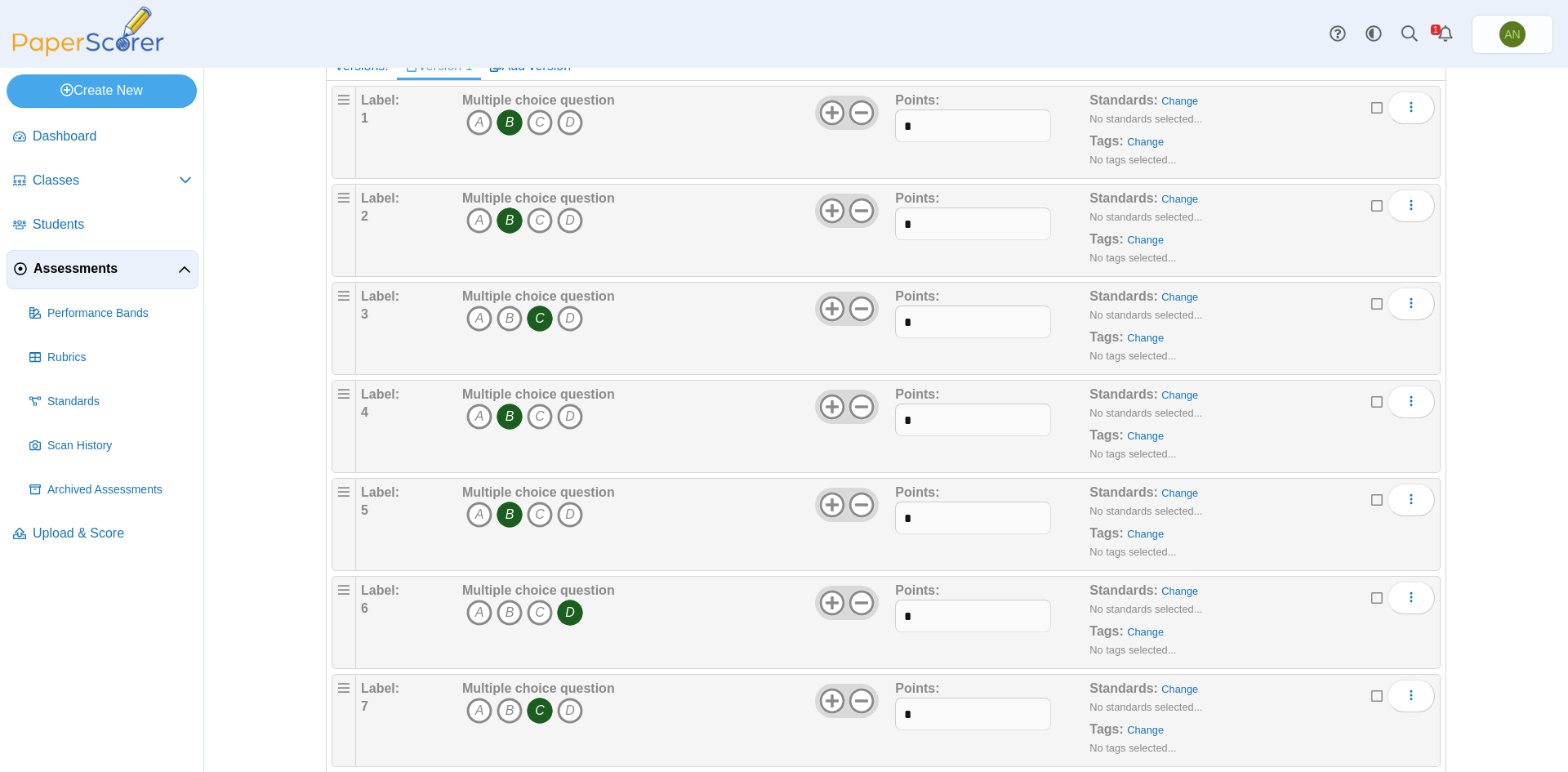
scroll to position [0, 0]
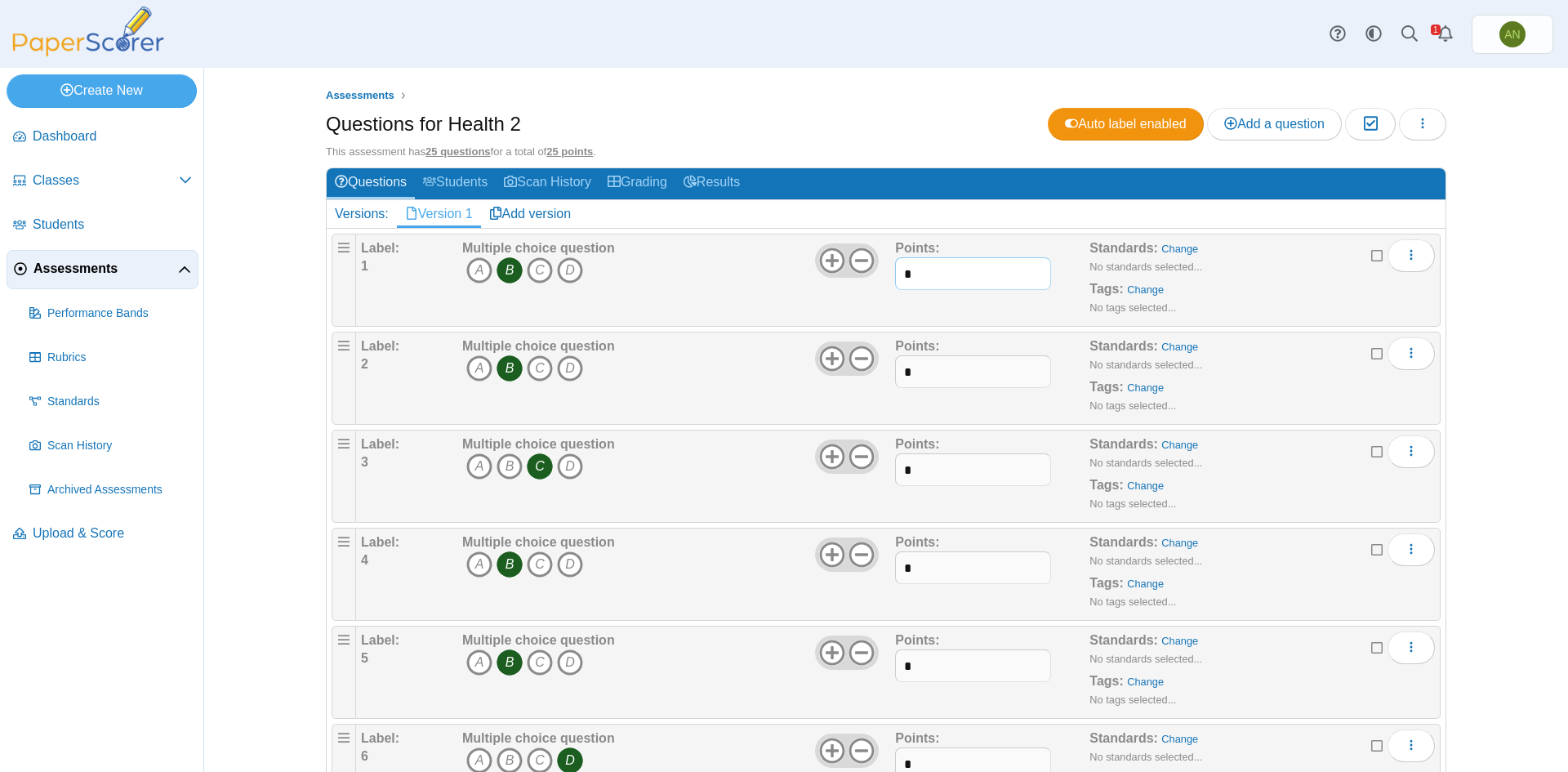
click at [907, 274] on input "*" at bounding box center [972, 274] width 155 height 33
type input "*"
click at [946, 362] on input "*" at bounding box center [972, 372] width 155 height 33
type input "*"
click at [936, 473] on input "*" at bounding box center [972, 470] width 155 height 33
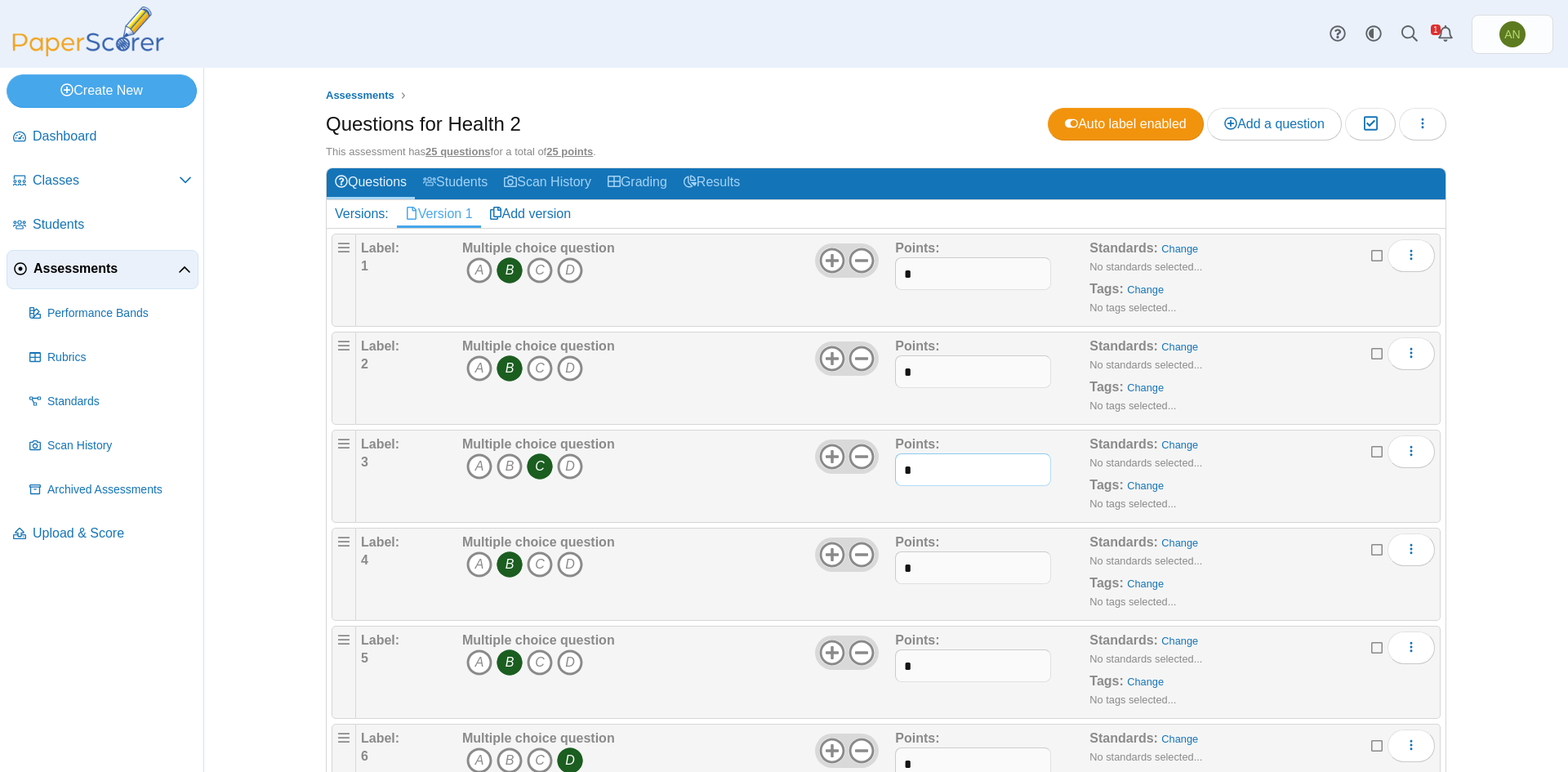
type input "*"
click at [938, 574] on input "*" at bounding box center [972, 568] width 155 height 33
type input "*"
click at [921, 676] on input "*" at bounding box center [972, 666] width 155 height 33
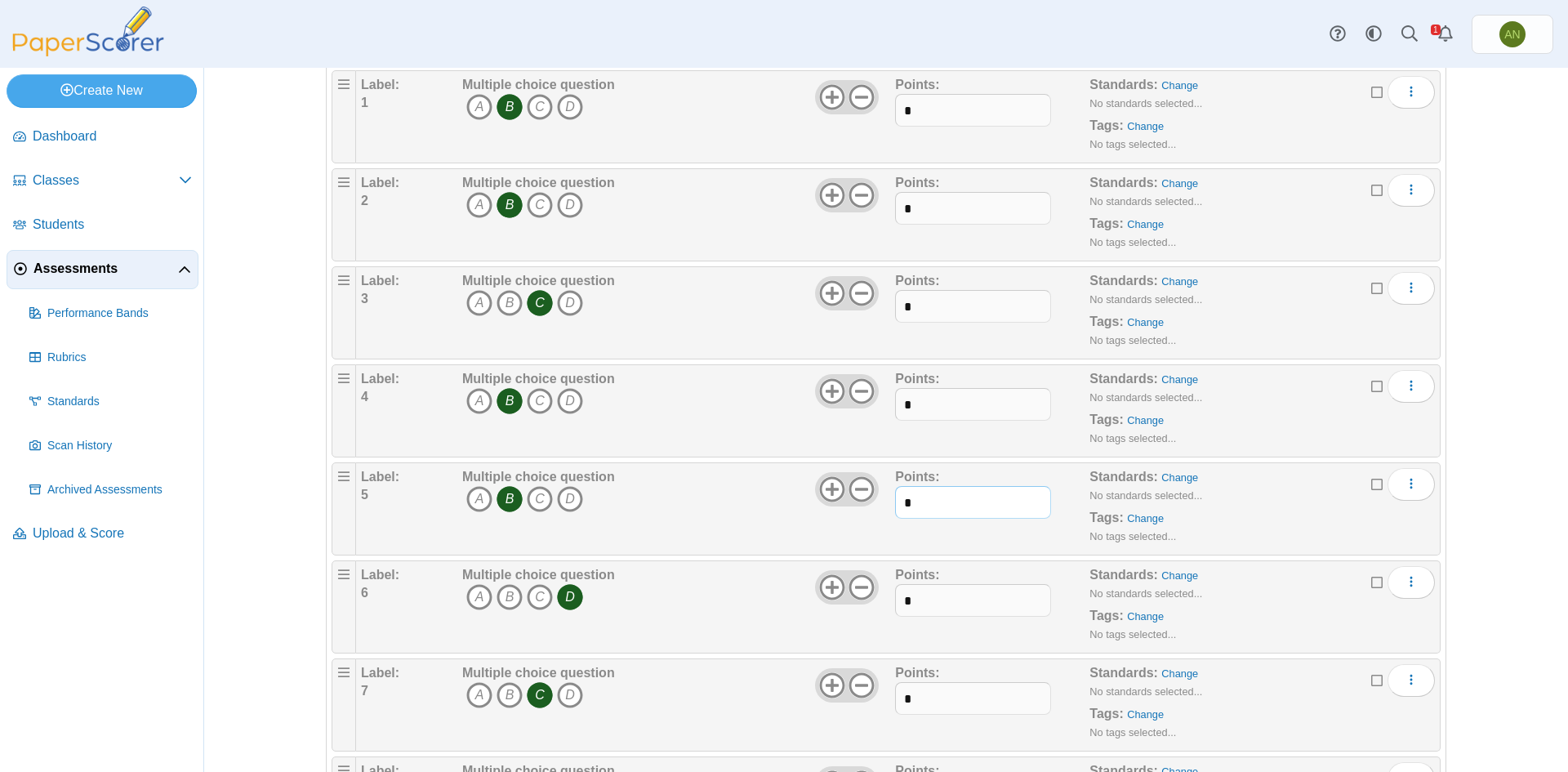
type input "*"
click at [927, 597] on input "*" at bounding box center [972, 600] width 155 height 33
type input "*"
click at [919, 696] on input "*" at bounding box center [972, 698] width 155 height 33
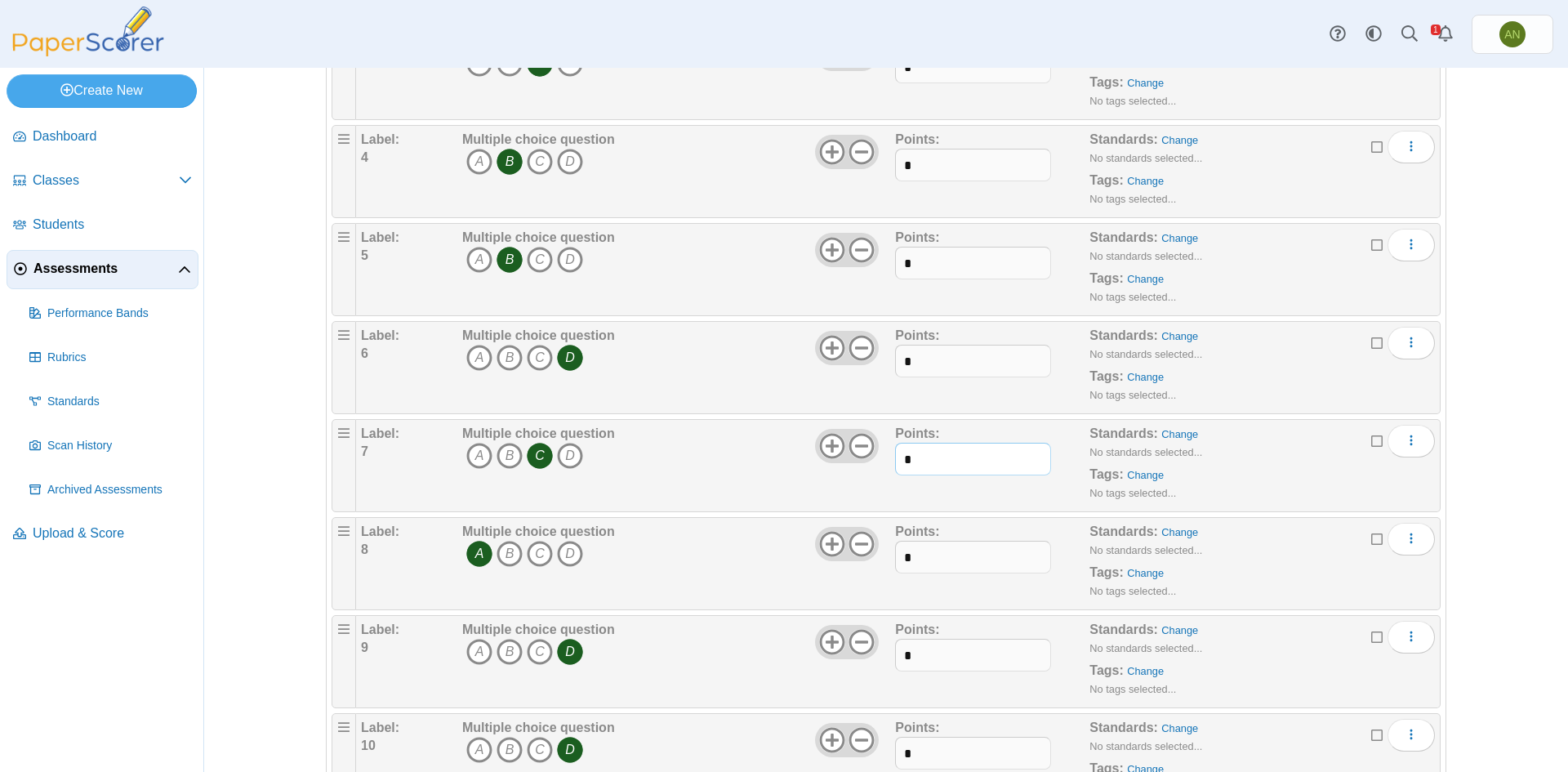
scroll to position [408, 0]
type input "*"
click at [968, 549] on input "*" at bounding box center [972, 552] width 155 height 33
type input "*"
click at [964, 643] on input "*" at bounding box center [972, 650] width 155 height 33
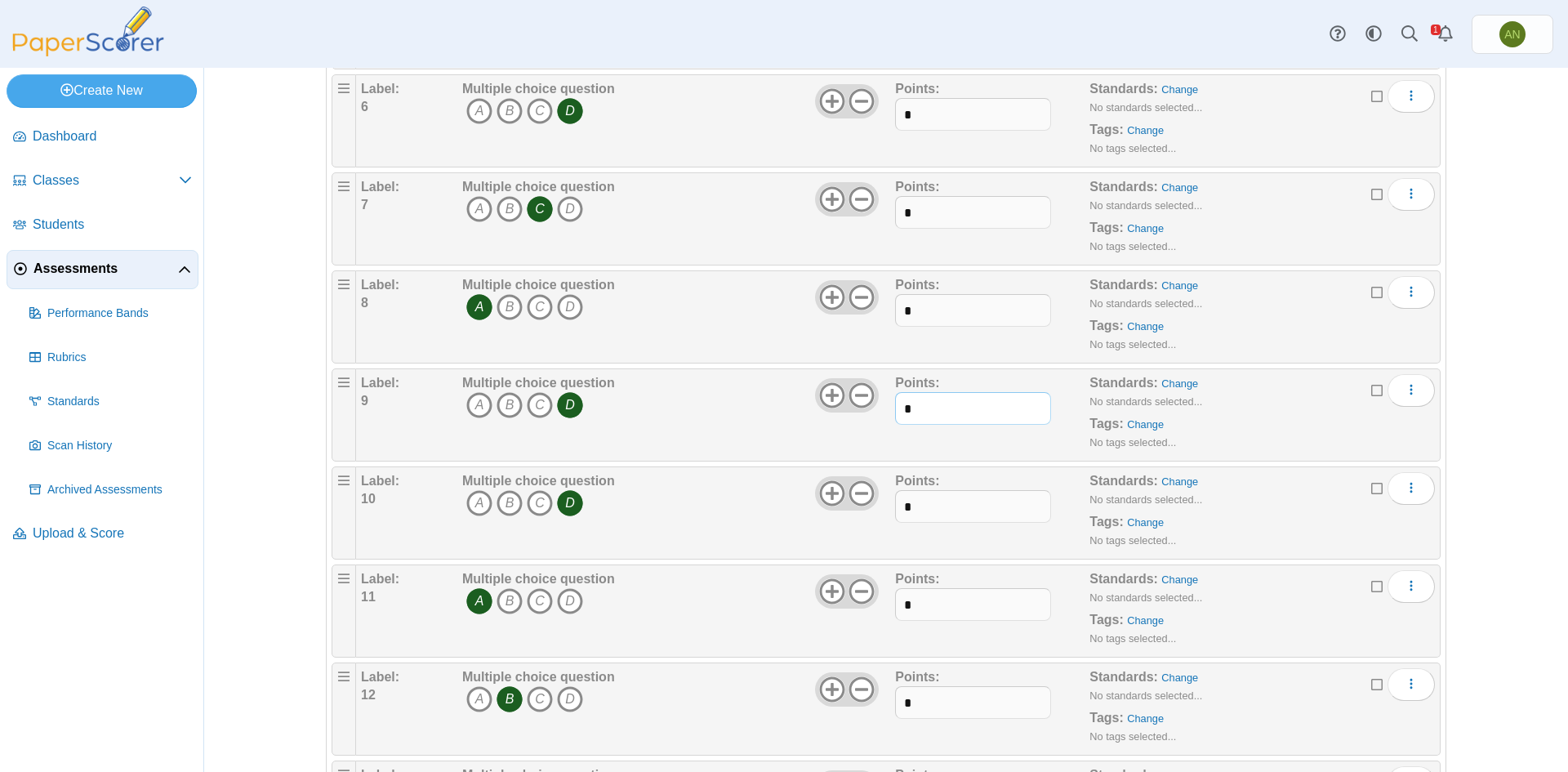
scroll to position [653, 0]
type input "*"
click at [926, 506] on input "*" at bounding box center [972, 503] width 155 height 33
type input "*"
click at [942, 601] on input "*" at bounding box center [972, 600] width 155 height 33
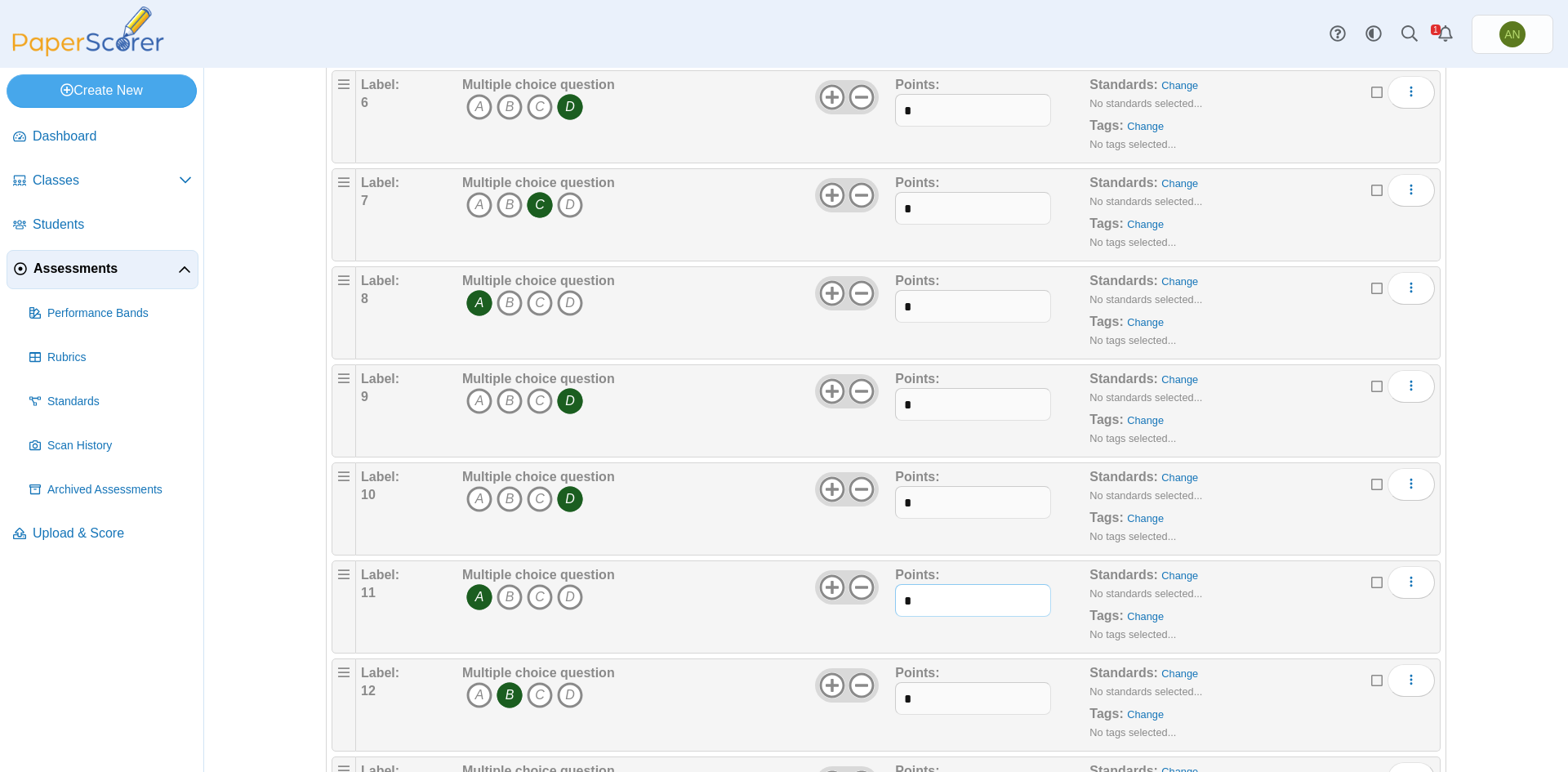
type input "*"
click at [934, 692] on input "*" at bounding box center [972, 698] width 155 height 33
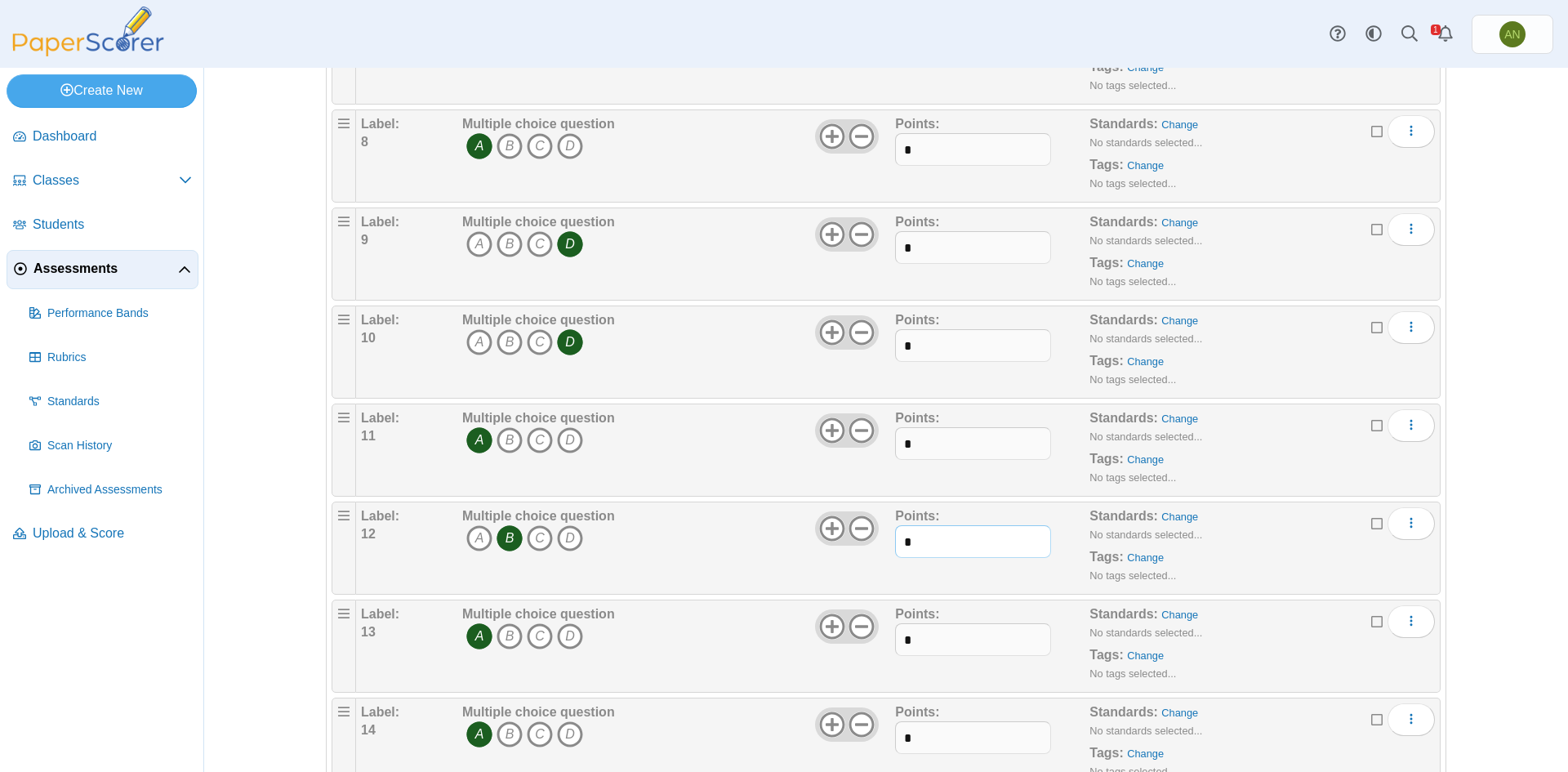
scroll to position [817, 0]
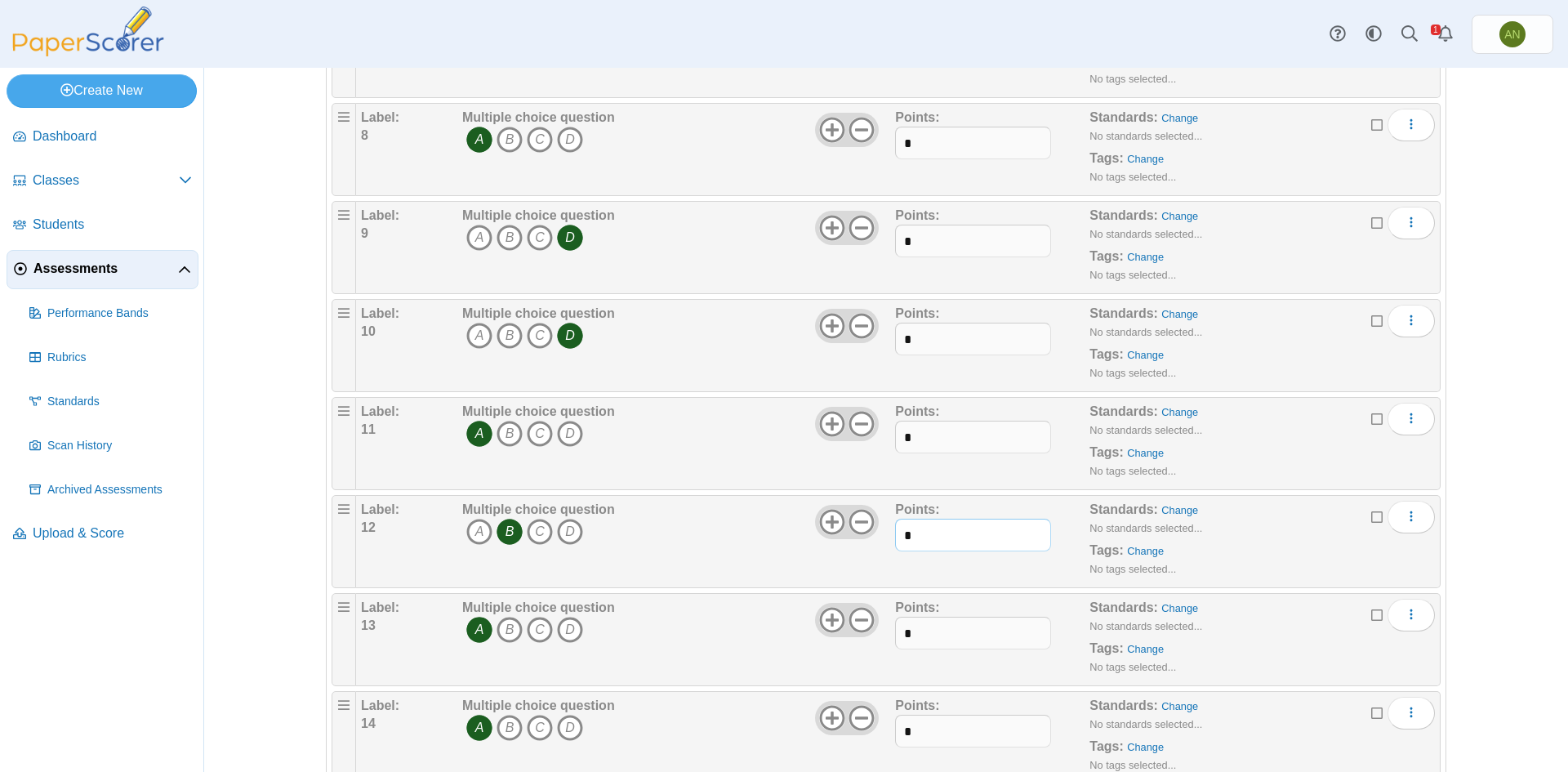
type input "*"
click at [923, 633] on input "*" at bounding box center [972, 633] width 155 height 33
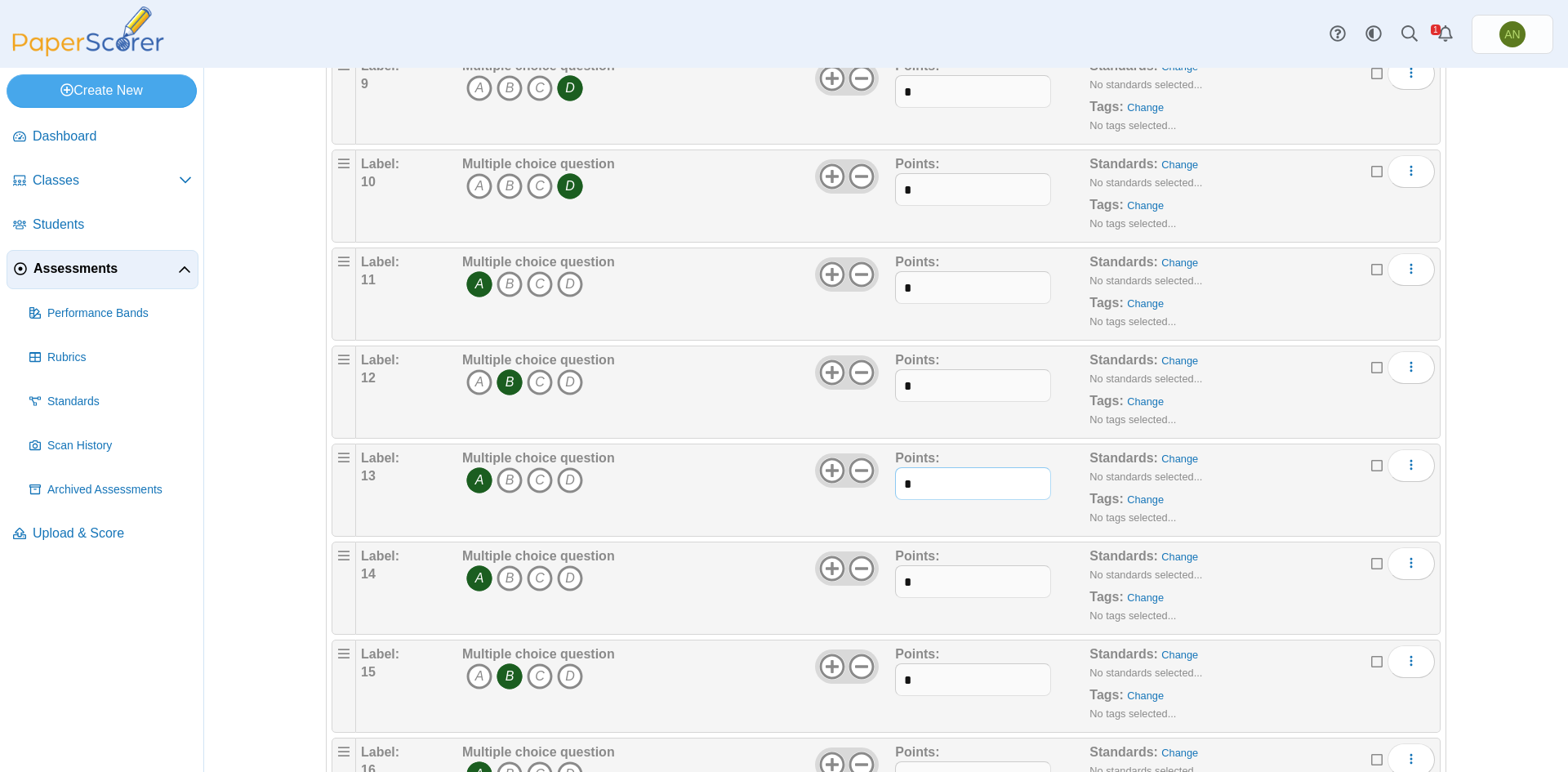
scroll to position [981, 0]
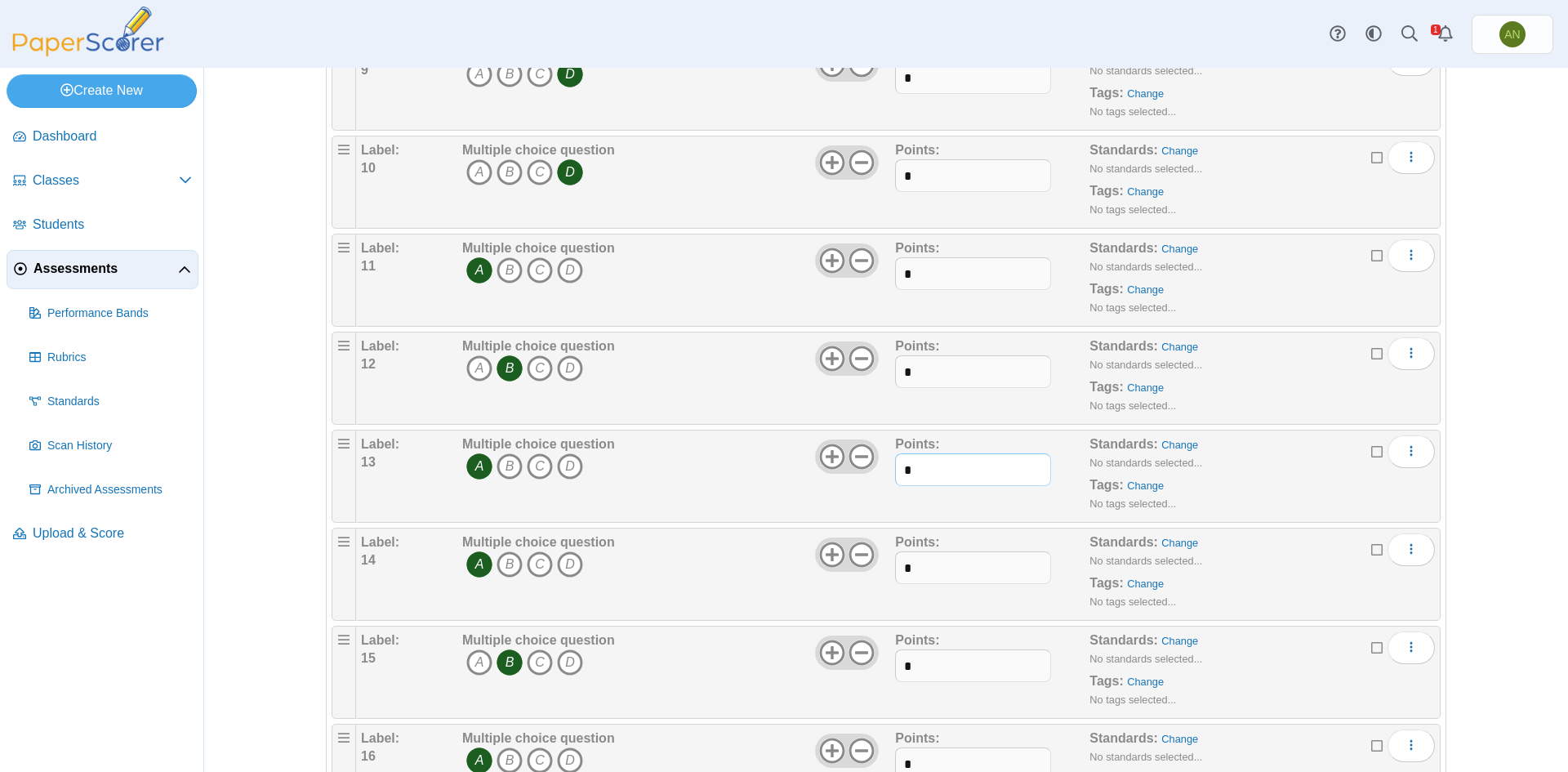
type input "*"
click at [957, 568] on input "*" at bounding box center [972, 568] width 155 height 33
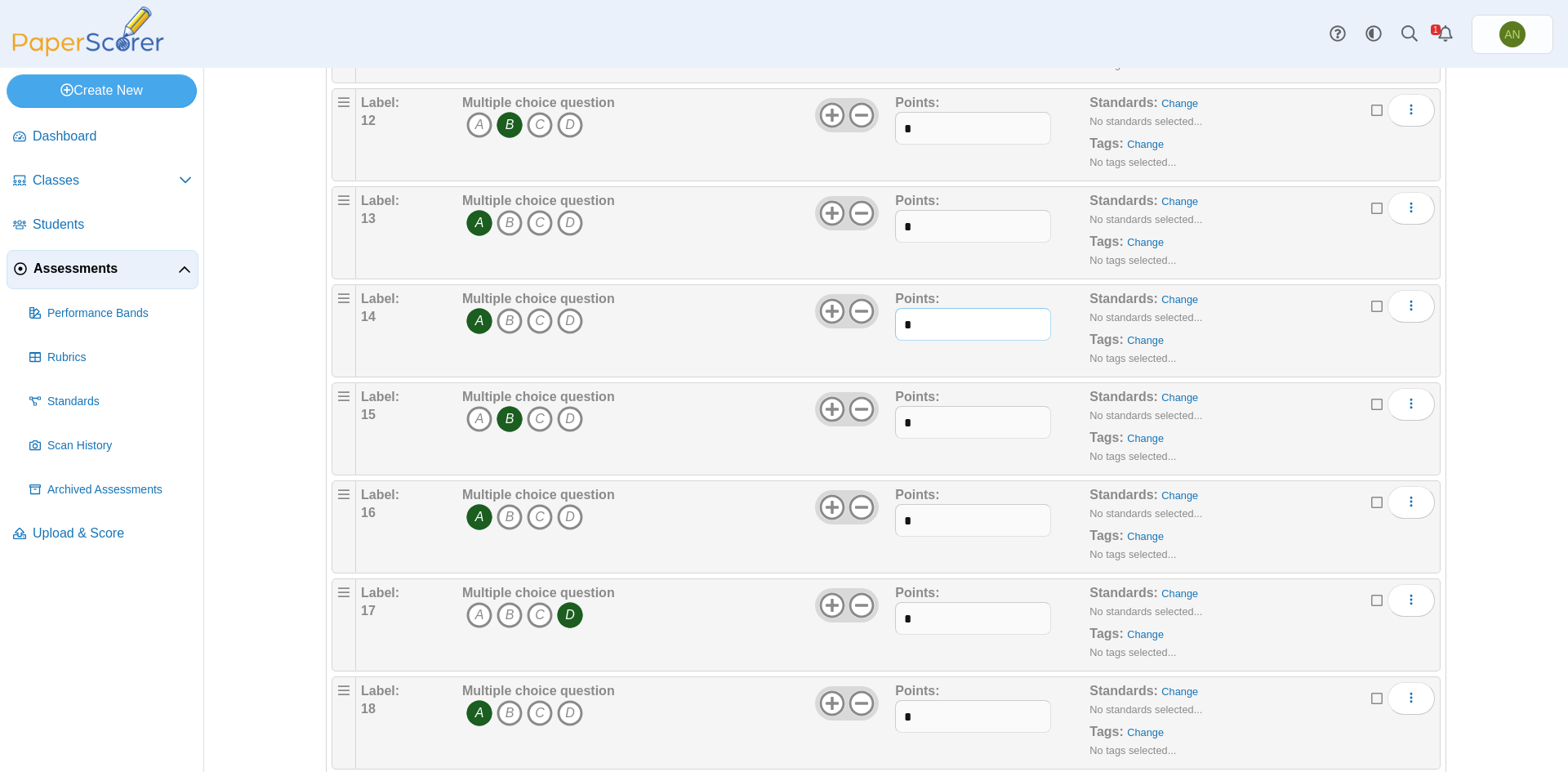
scroll to position [1225, 0]
type input "*"
click at [958, 408] on input "*" at bounding box center [972, 421] width 155 height 33
type input "*"
click at [927, 523] on input "*" at bounding box center [972, 519] width 155 height 33
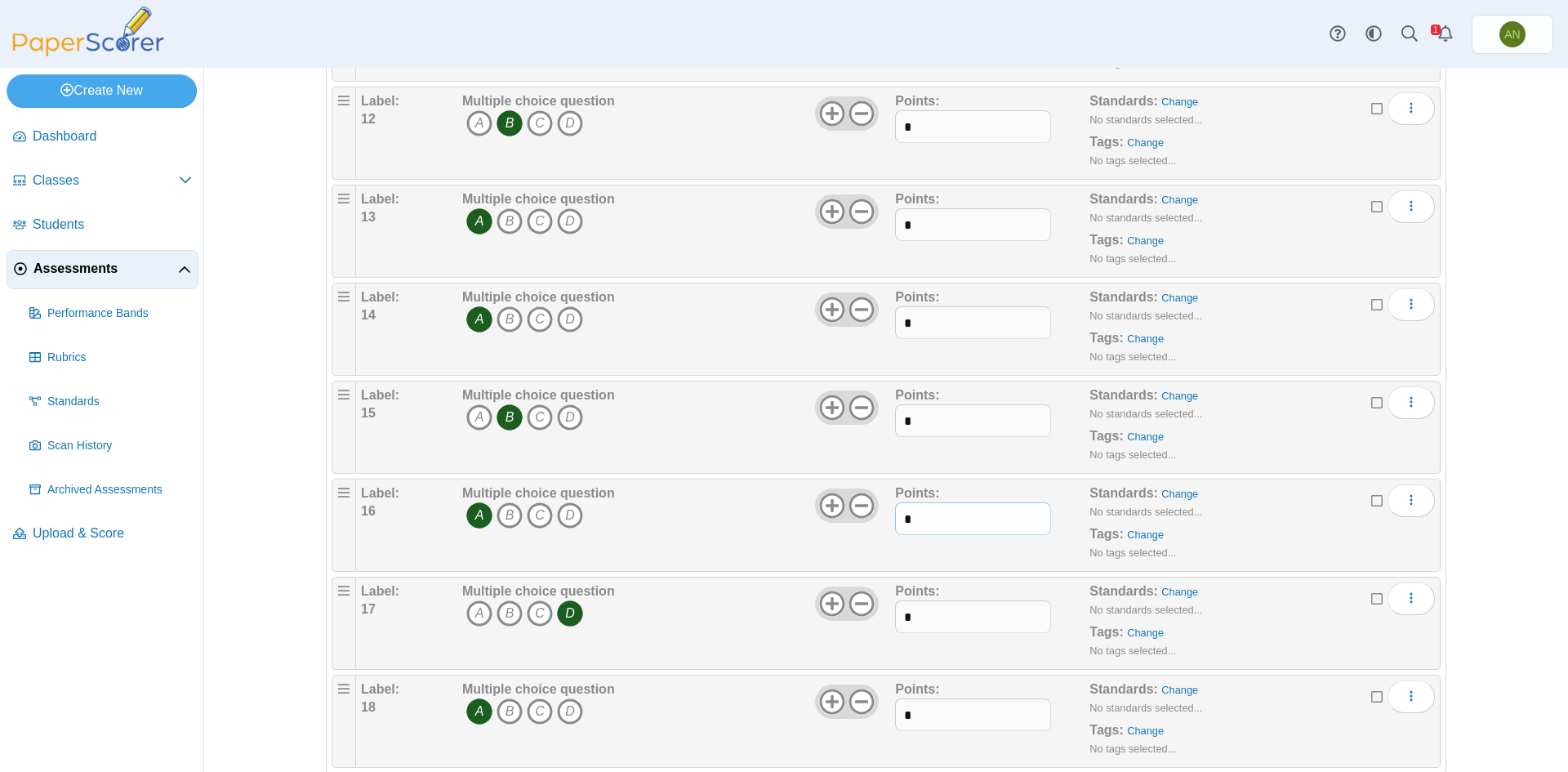
type input "*"
click at [943, 622] on input "*" at bounding box center [972, 617] width 155 height 33
type input "*"
click at [937, 710] on input "*" at bounding box center [972, 715] width 155 height 33
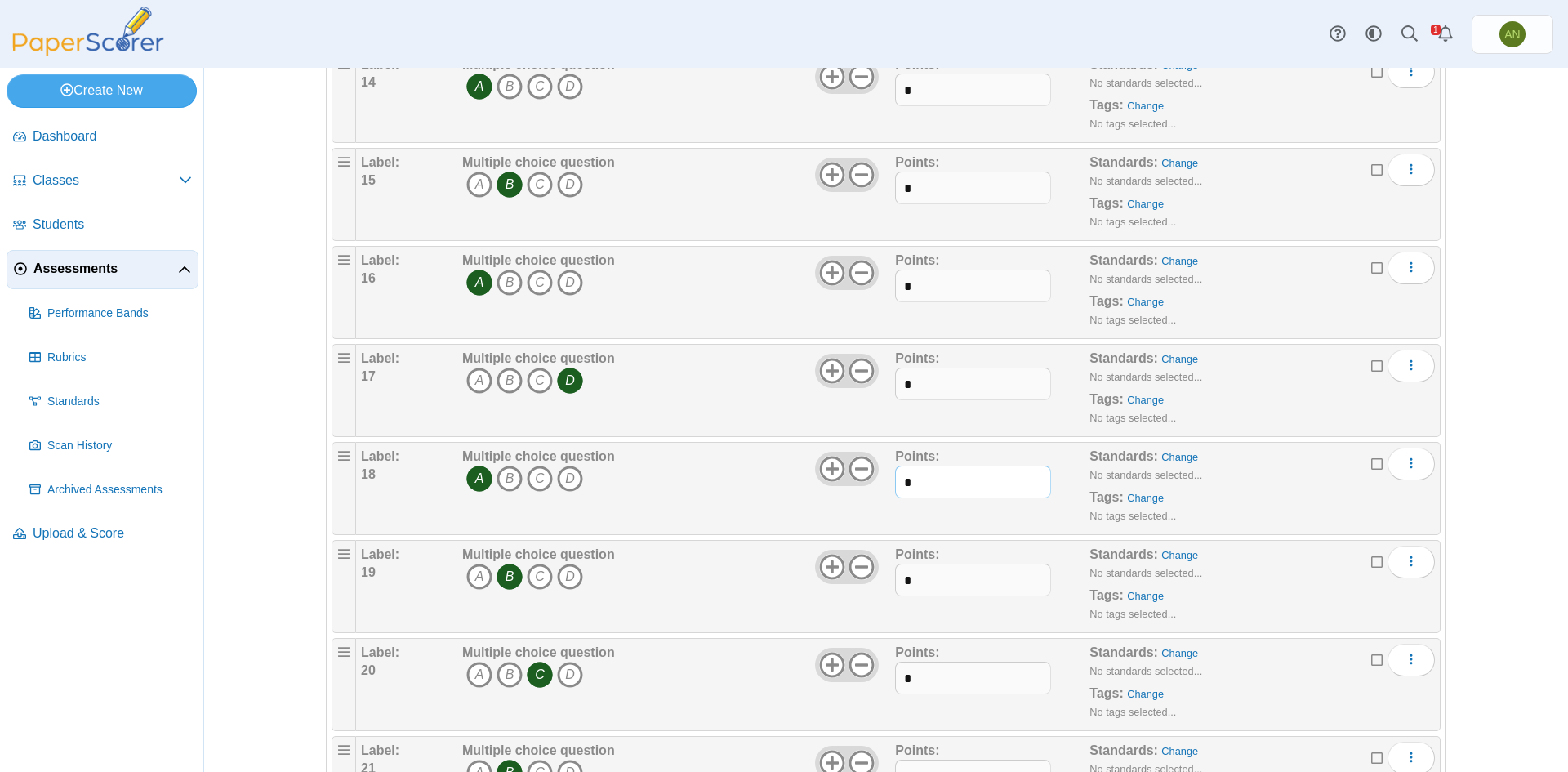
scroll to position [1470, 0]
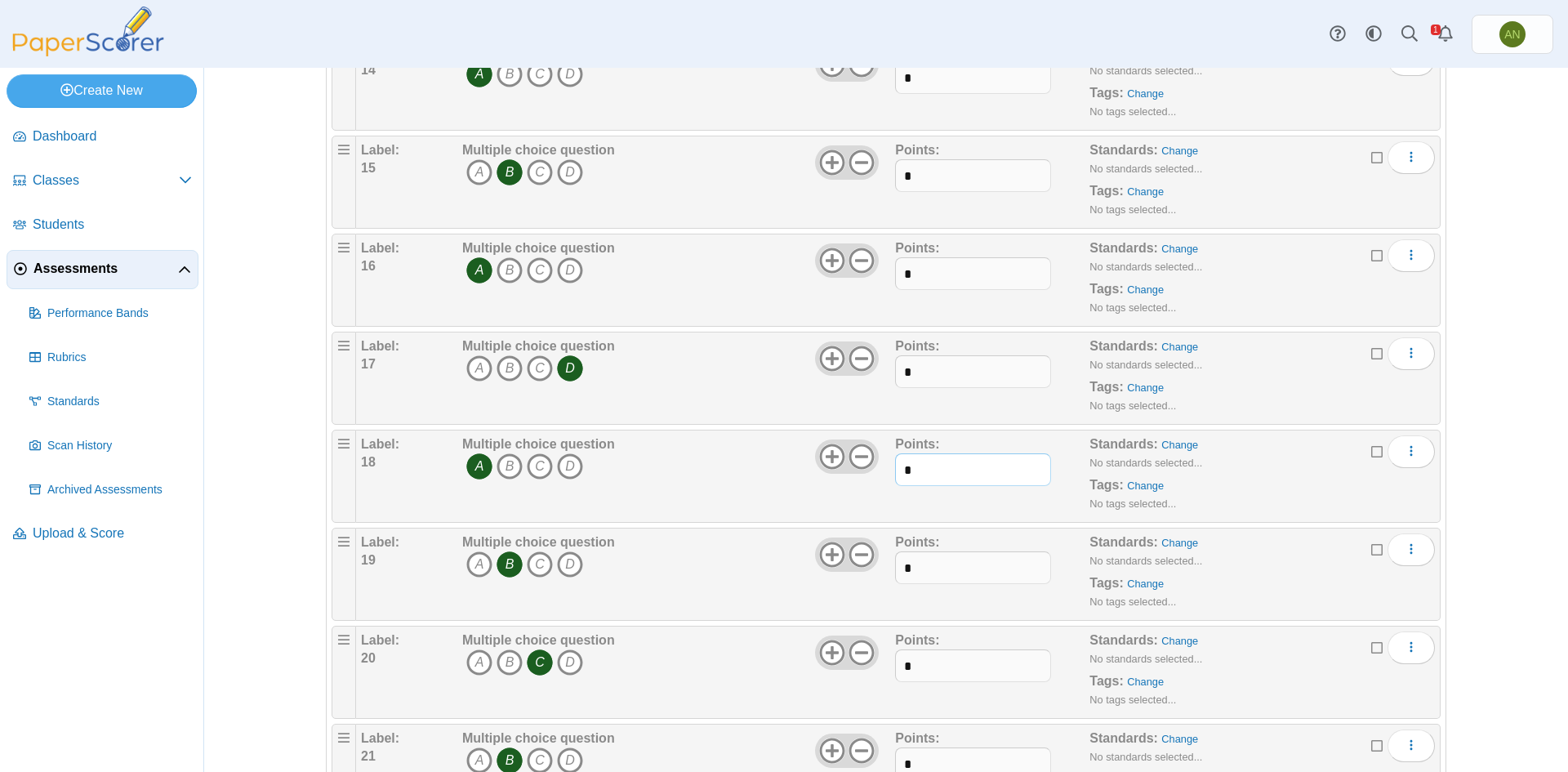
type input "*"
click at [952, 568] on input "*" at bounding box center [972, 568] width 155 height 33
type input "*"
click at [949, 669] on input "*" at bounding box center [972, 666] width 155 height 33
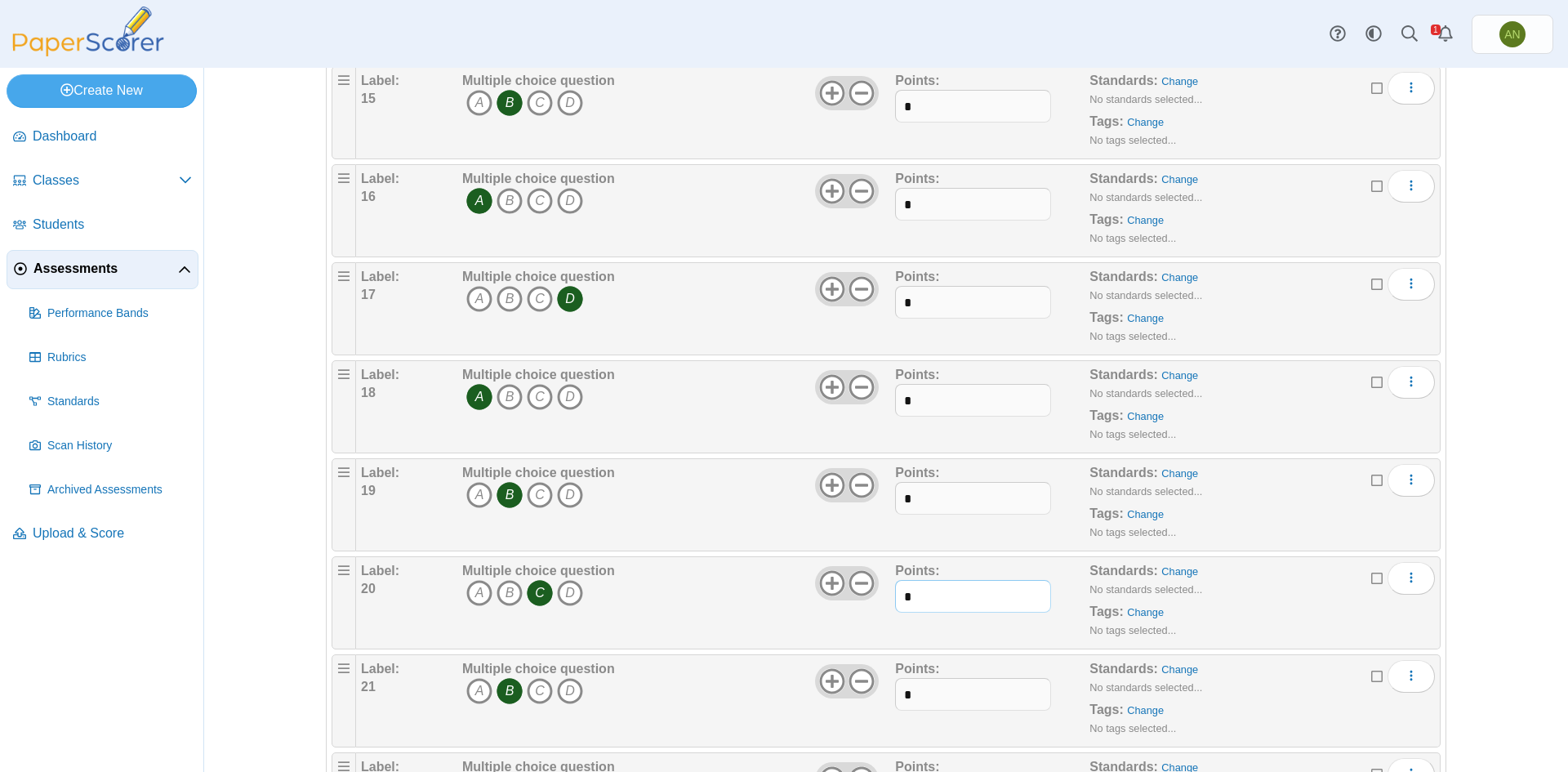
scroll to position [1634, 0]
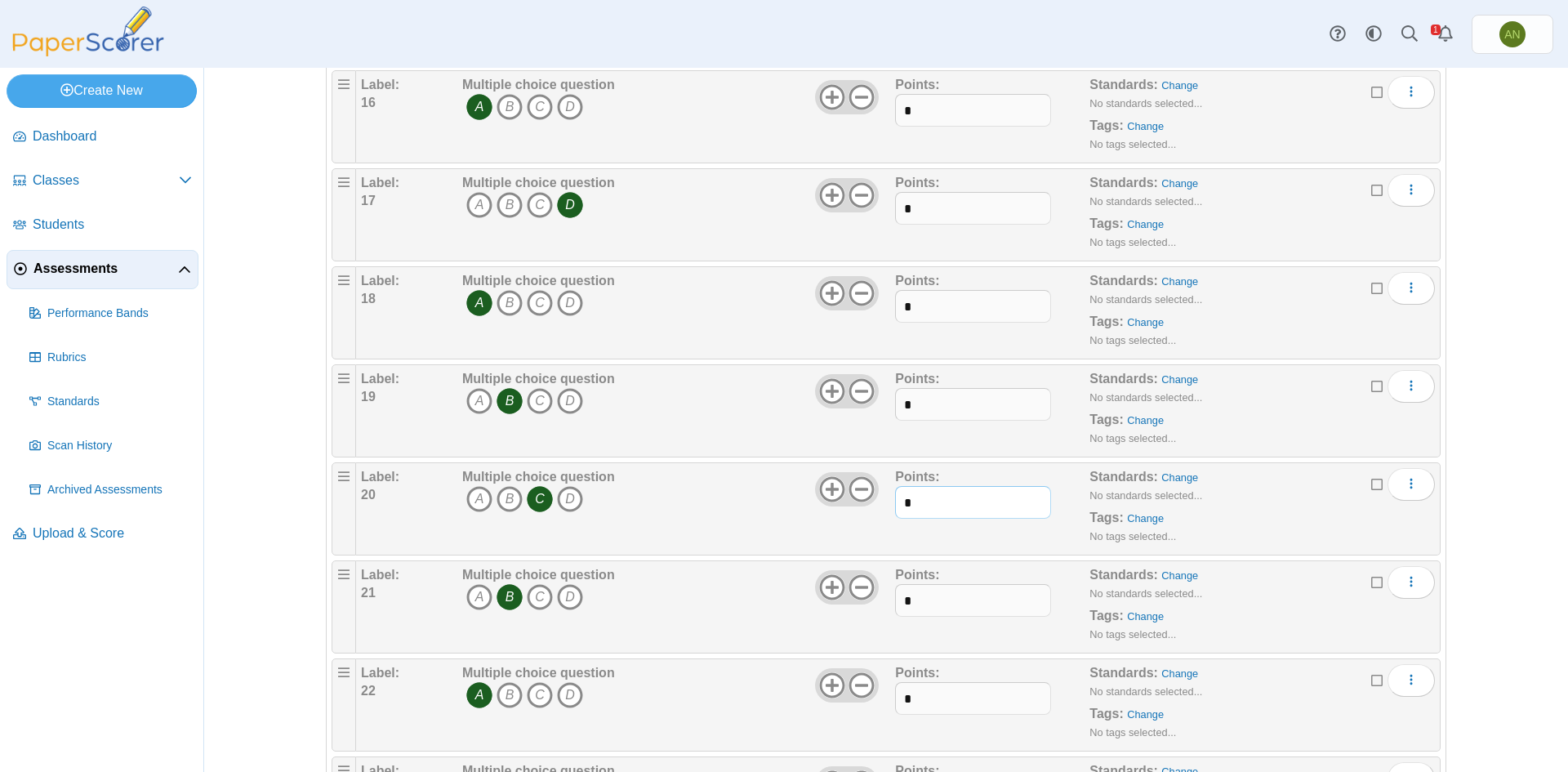
type input "*"
click at [942, 603] on input "*" at bounding box center [972, 600] width 155 height 33
type input "*"
click at [937, 703] on input "*" at bounding box center [972, 698] width 155 height 33
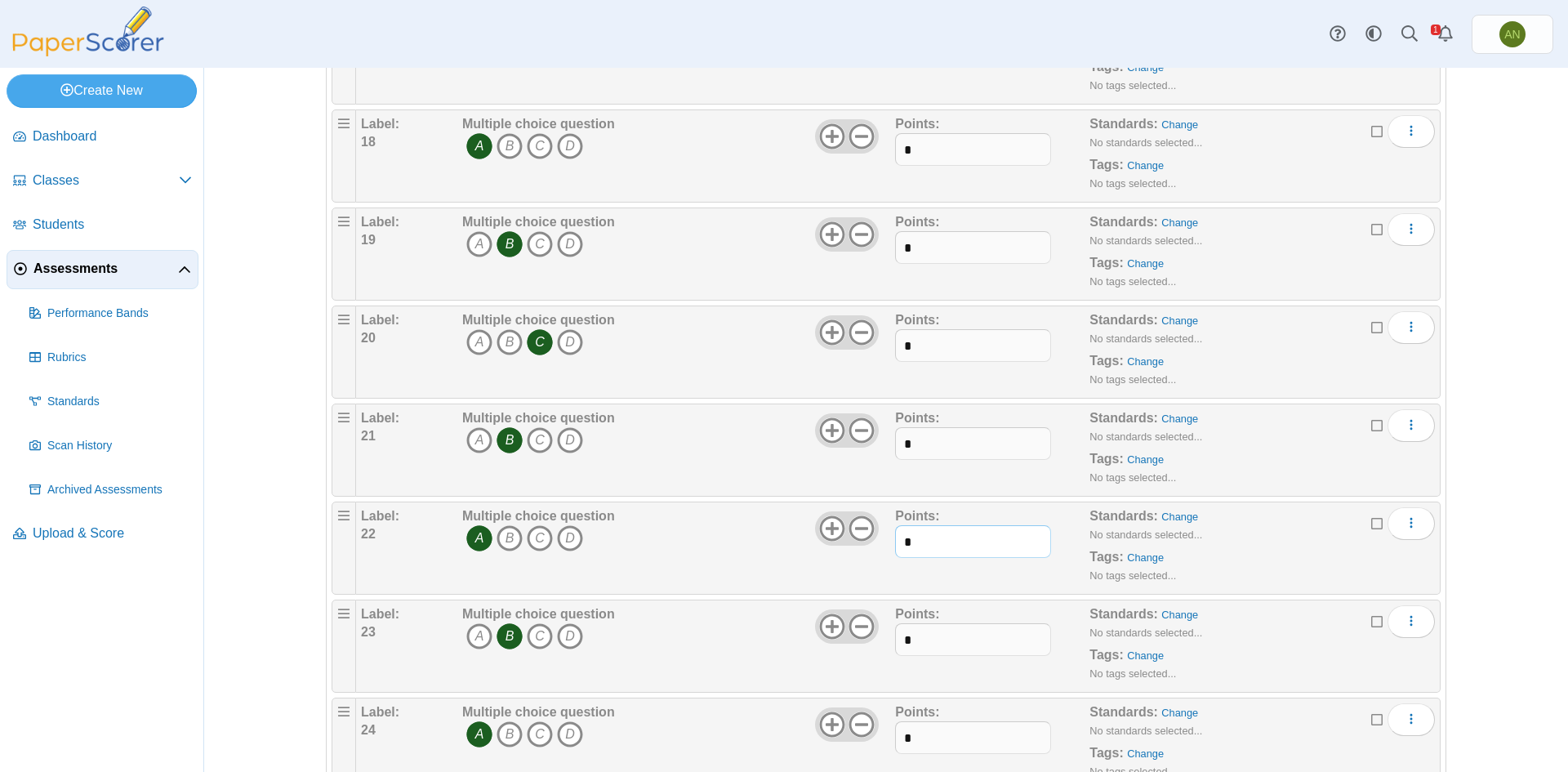
scroll to position [1798, 0]
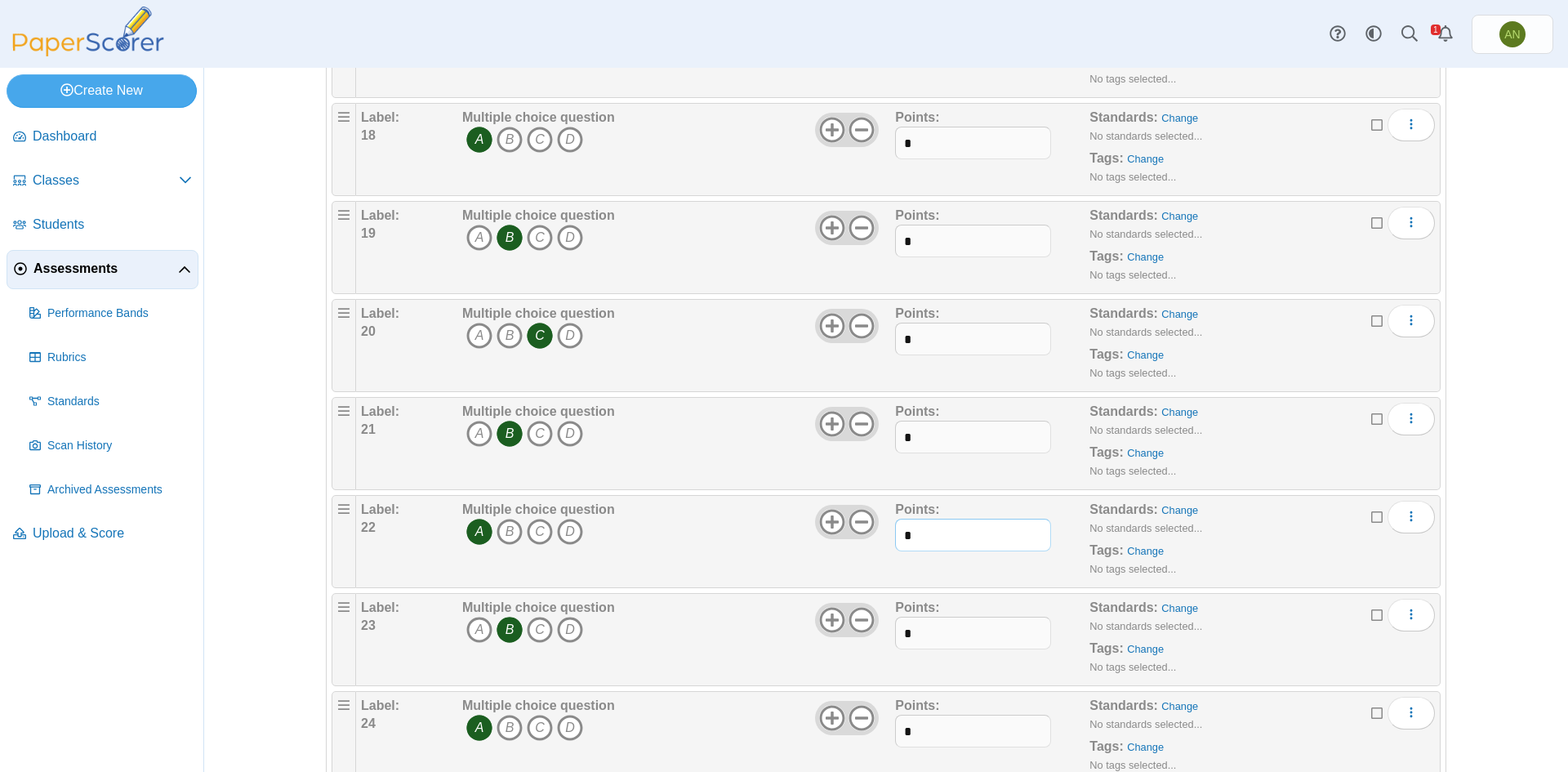
type input "*"
click at [962, 633] on input "*" at bounding box center [972, 633] width 155 height 33
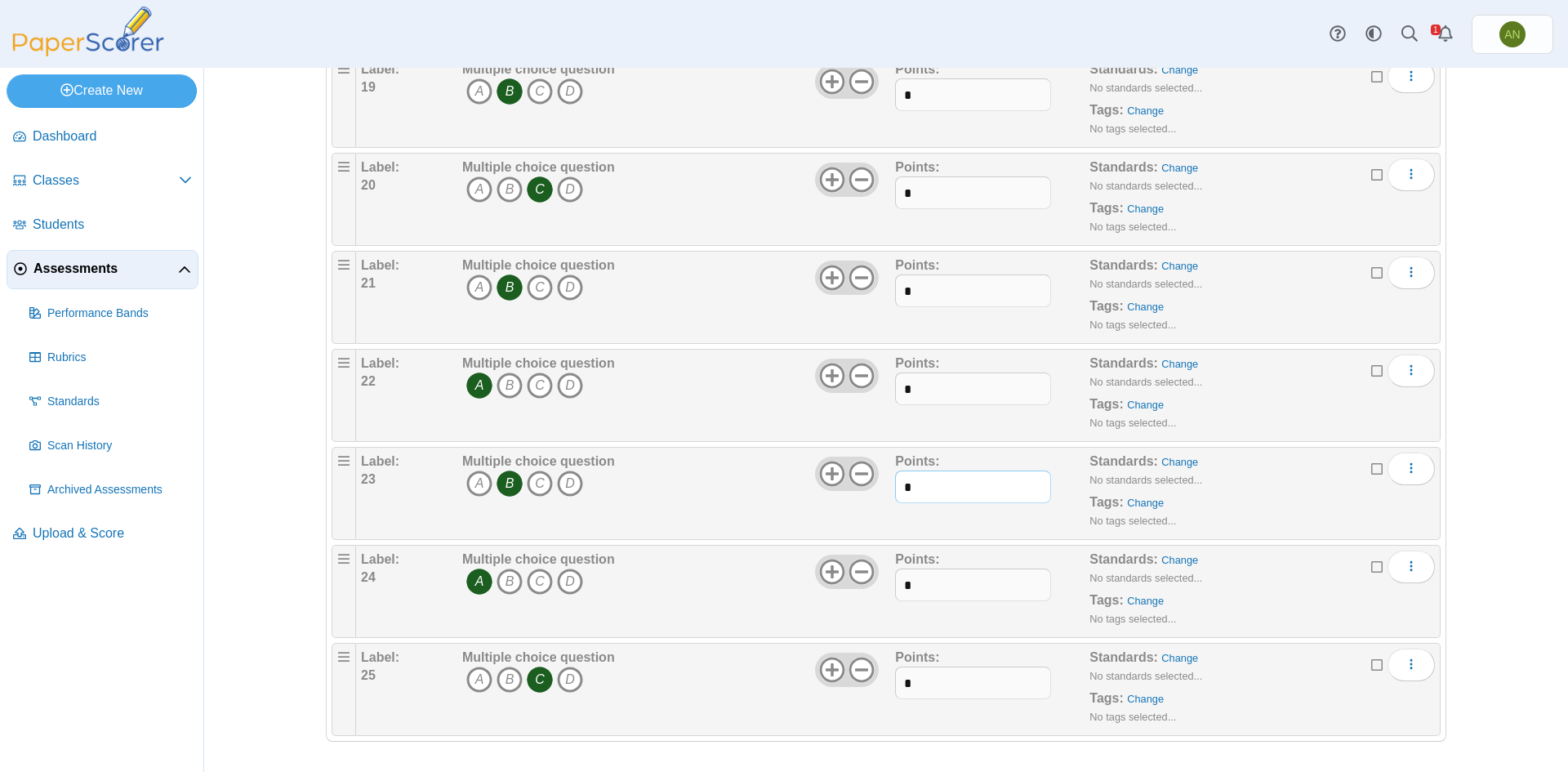
scroll to position [1945, 0]
type input "*"
click at [958, 586] on input "*" at bounding box center [972, 583] width 155 height 33
type input "*"
click at [957, 687] on input "*" at bounding box center [972, 682] width 155 height 33
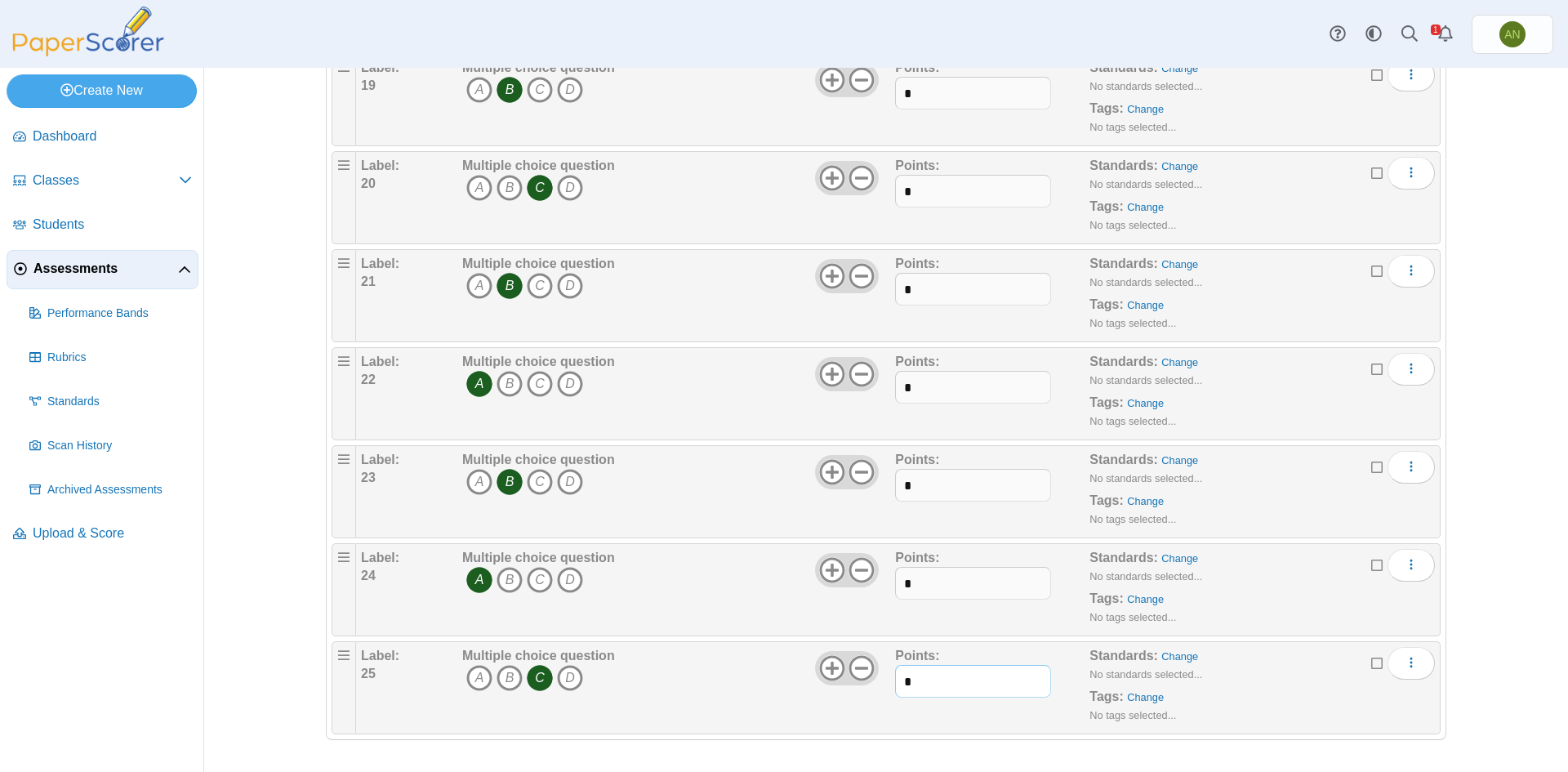
type input "*"
